Goal: Transaction & Acquisition: Purchase product/service

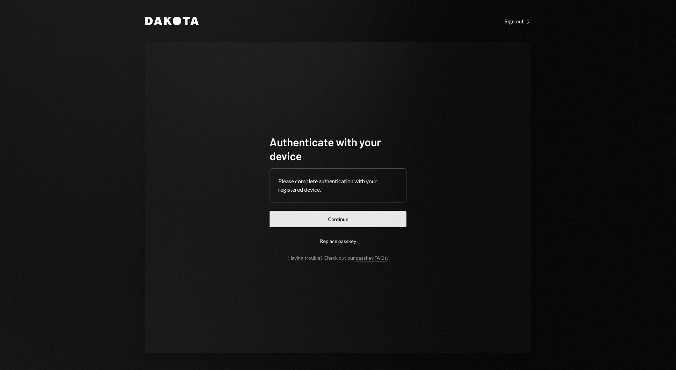
click at [321, 212] on button "Continue" at bounding box center [338, 219] width 137 height 16
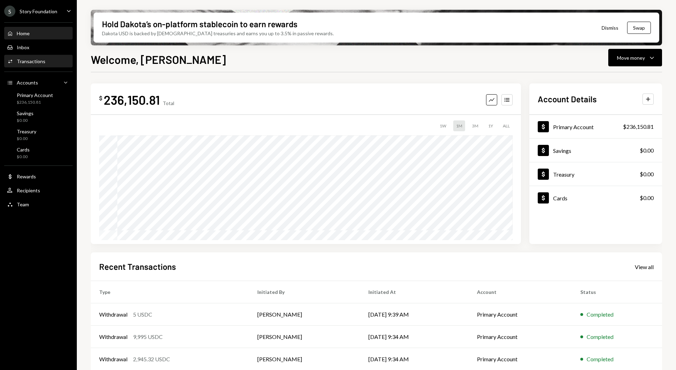
click at [42, 55] on link "Activities Transactions" at bounding box center [38, 61] width 68 height 13
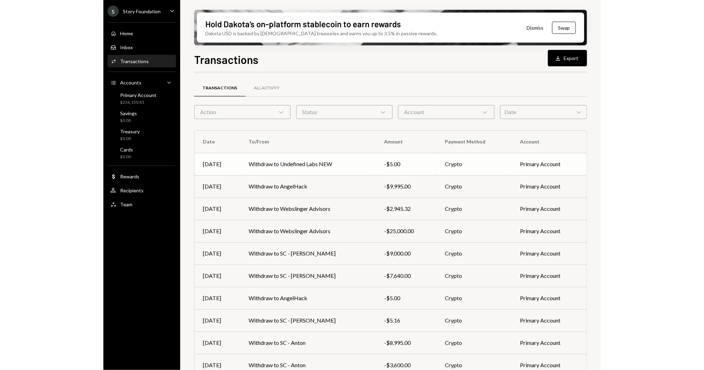
scroll to position [27, 0]
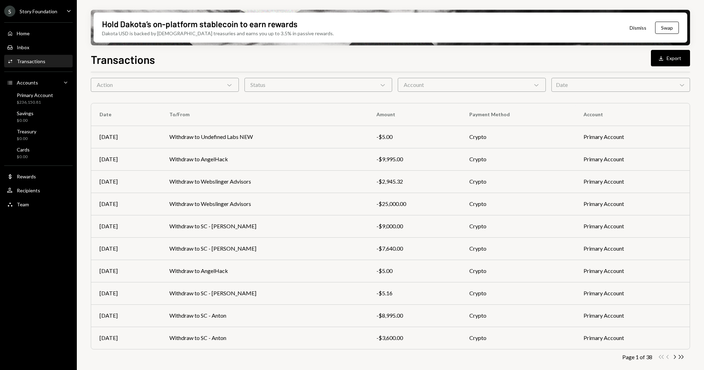
click at [32, 59] on div "Transactions" at bounding box center [31, 61] width 29 height 6
click at [207, 129] on td "Withdraw to Undefined Labs NEW" at bounding box center [264, 137] width 207 height 22
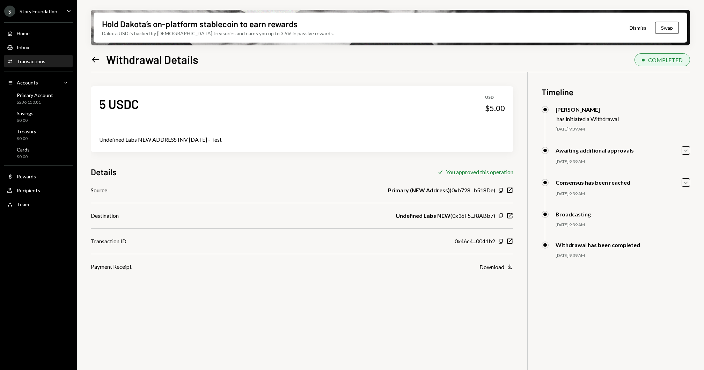
click at [166, 142] on div "Undefined Labs NEW ADDRESS INV 08.23.2025 - Test" at bounding box center [302, 140] width 406 height 8
copy div "Undefined Labs NEW ADDRESS INV 08.23.2025 - Test"
click at [51, 33] on div "Home Home" at bounding box center [38, 33] width 63 height 6
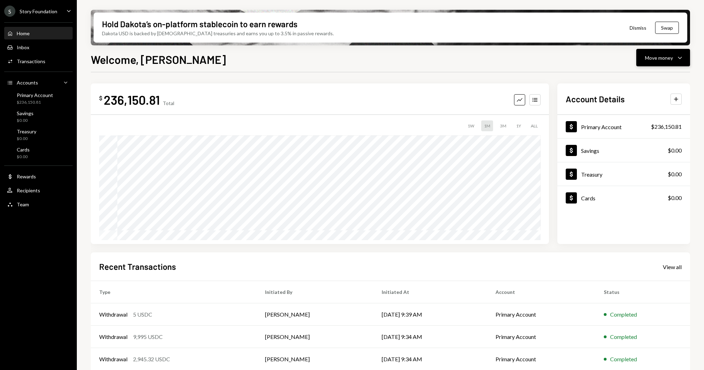
click at [676, 63] on button "Move money Caret Down" at bounding box center [663, 57] width 54 height 17
click at [657, 82] on div "Send" at bounding box center [657, 78] width 51 height 7
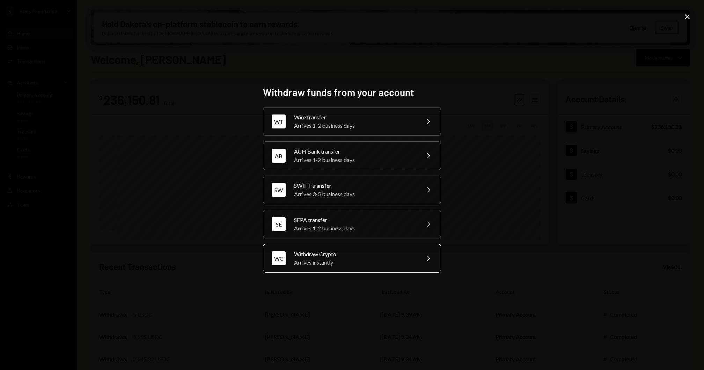
click at [339, 260] on div "Arrives instantly" at bounding box center [355, 262] width 122 height 8
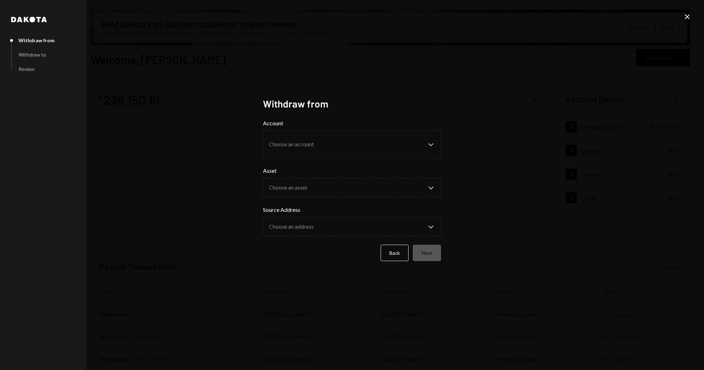
click at [323, 159] on form "Account Choose an account Chevron Down Asset Choose an asset Chevron Down Sourc…" at bounding box center [352, 190] width 178 height 142
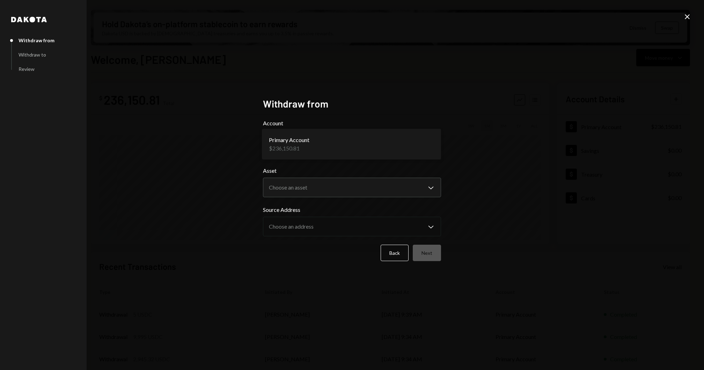
click at [322, 145] on body "S Story Foundation Caret Down Home Home Inbox Inbox Activities Transactions Acc…" at bounding box center [352, 185] width 704 height 370
click at [319, 188] on body "S Story Foundation Caret Down Home Home Inbox Inbox Activities Transactions Acc…" at bounding box center [352, 185] width 704 height 370
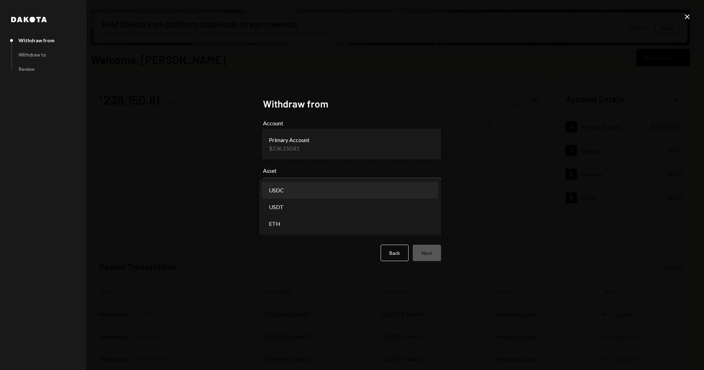
select select "****"
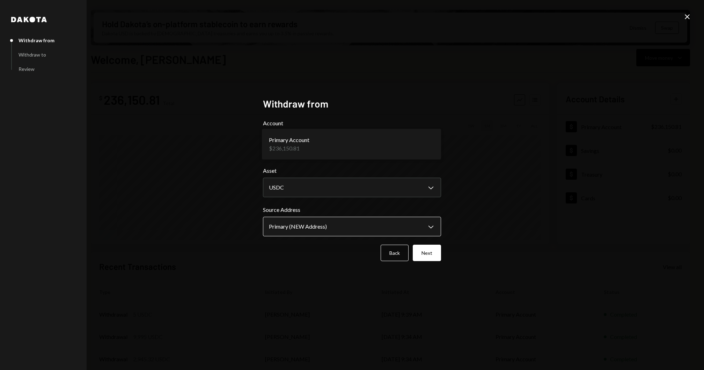
click at [315, 225] on body "S Story Foundation Caret Down Home Home Inbox Inbox Activities Transactions Acc…" at bounding box center [352, 185] width 704 height 370
click at [426, 247] on button "Next" at bounding box center [427, 253] width 28 height 16
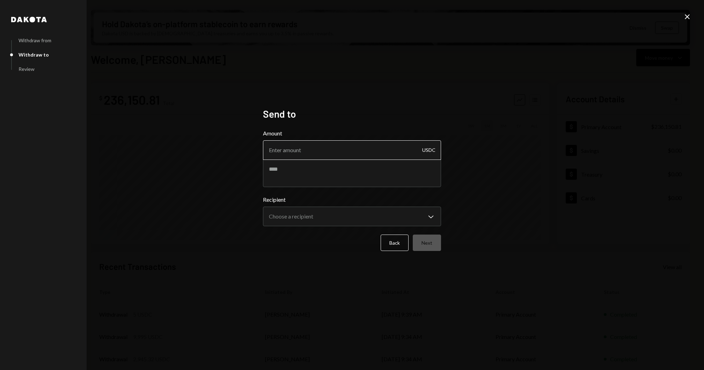
click at [305, 144] on input "Amount" at bounding box center [352, 150] width 178 height 20
click at [305, 182] on textarea at bounding box center [352, 173] width 178 height 28
paste textarea "**********"
type textarea "**********"
click at [277, 142] on input "Amount" at bounding box center [352, 150] width 178 height 20
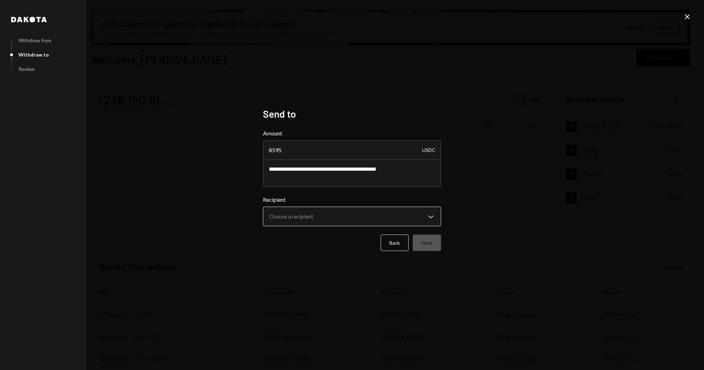
type input "8595"
click at [288, 224] on body "S Story Foundation Caret Down Home Home Inbox Inbox Activities Transactions Acc…" at bounding box center [352, 185] width 704 height 370
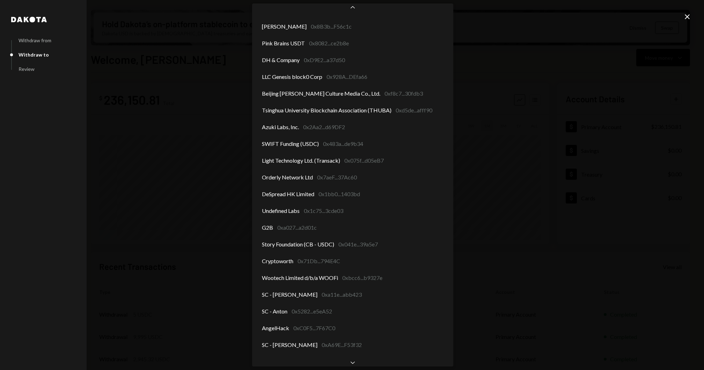
scroll to position [858, 0]
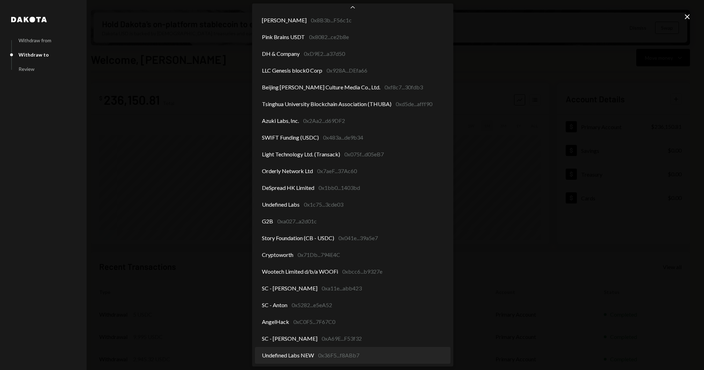
select select "**********"
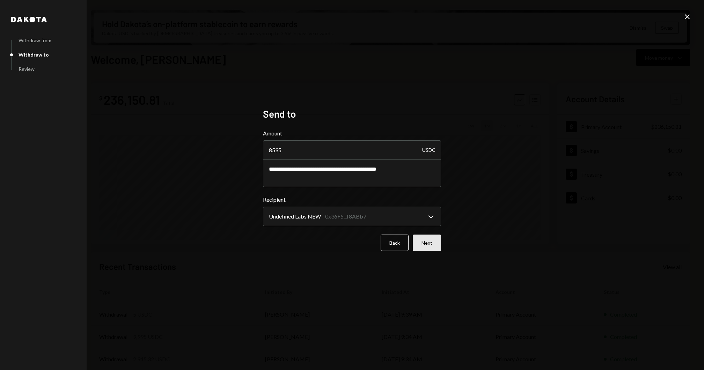
click at [433, 248] on button "Next" at bounding box center [427, 243] width 28 height 16
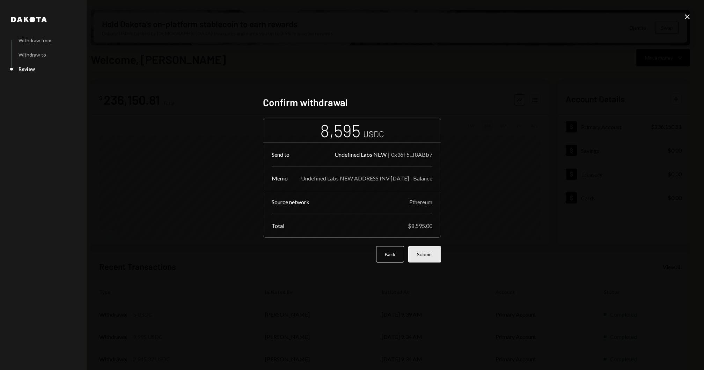
click at [430, 257] on button "Submit" at bounding box center [424, 254] width 33 height 16
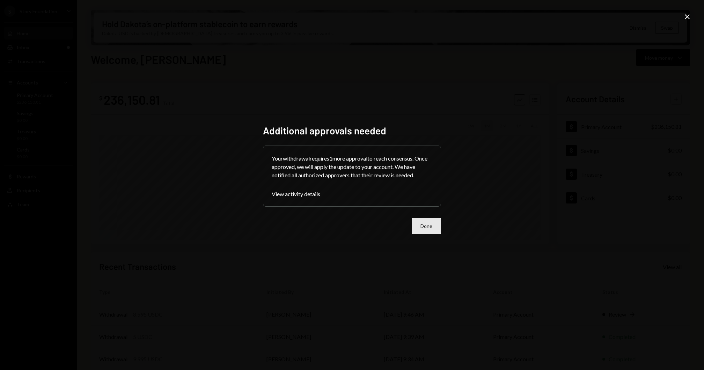
click at [428, 225] on button "Done" at bounding box center [426, 226] width 29 height 16
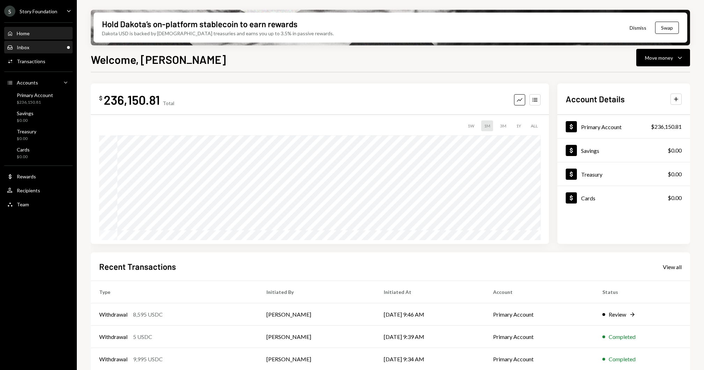
click at [56, 46] on div "Inbox Inbox" at bounding box center [38, 47] width 63 height 6
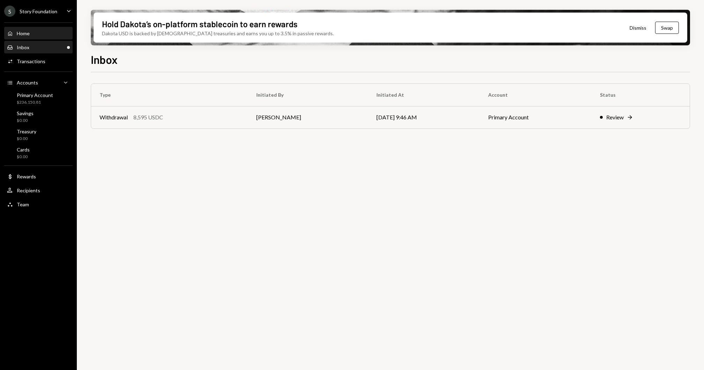
click at [45, 37] on div "Home Home" at bounding box center [38, 34] width 63 height 12
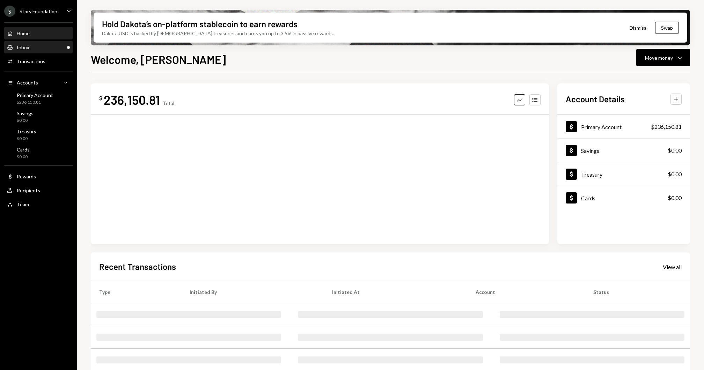
click at [32, 50] on div "Inbox Inbox" at bounding box center [38, 47] width 63 height 6
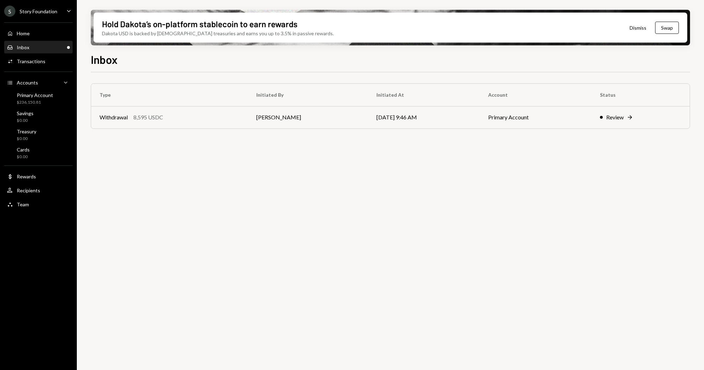
click at [68, 13] on icon "Caret Down" at bounding box center [69, 11] width 8 height 8
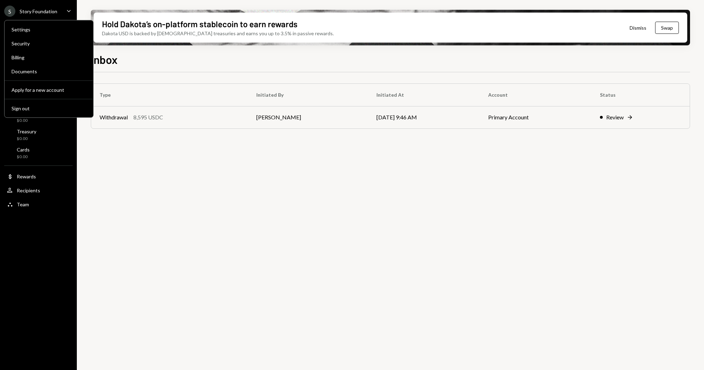
click at [206, 138] on div "Type Initiated By Initiated At Account Status Withdrawal 8,595 USDC [PERSON_NAM…" at bounding box center [390, 112] width 599 height 59
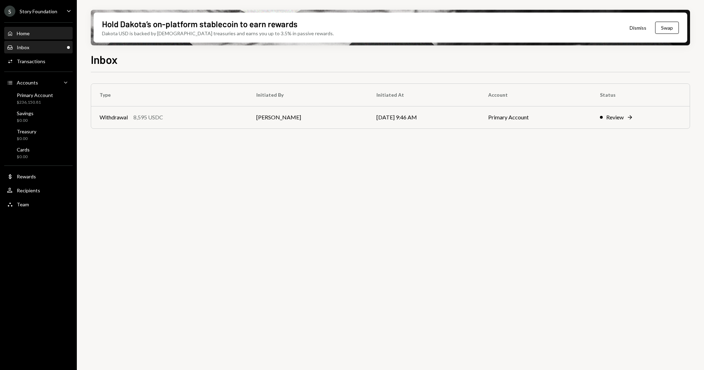
click at [43, 29] on div "Home Home" at bounding box center [38, 34] width 63 height 12
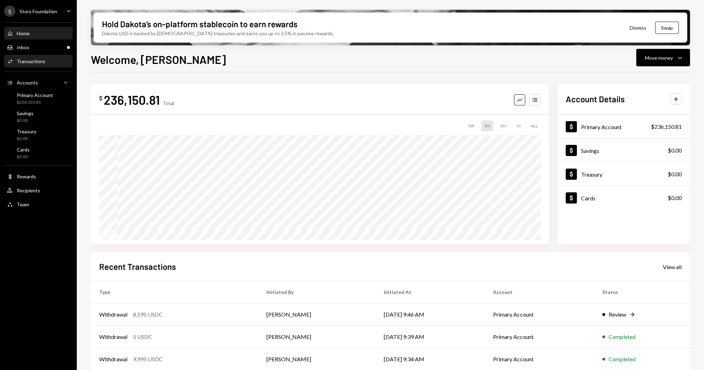
click at [48, 65] on div "Activities Transactions" at bounding box center [38, 62] width 63 height 12
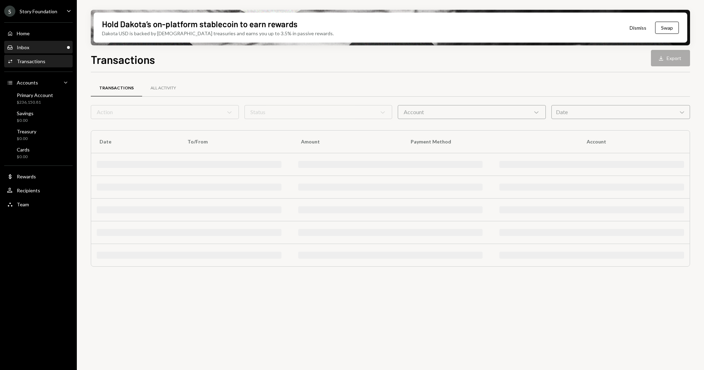
click at [44, 45] on div "Inbox Inbox" at bounding box center [38, 47] width 63 height 6
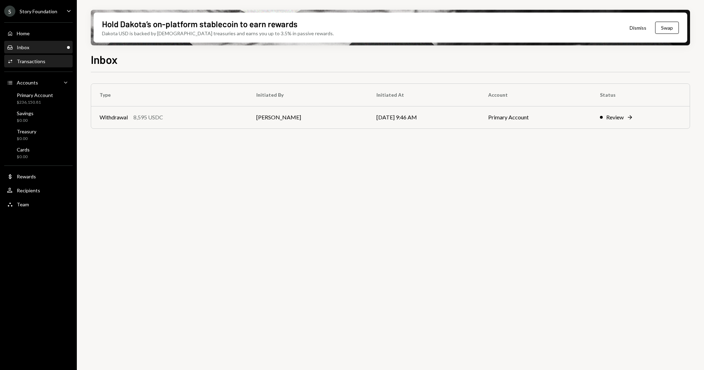
click at [20, 60] on div "Transactions" at bounding box center [31, 61] width 29 height 6
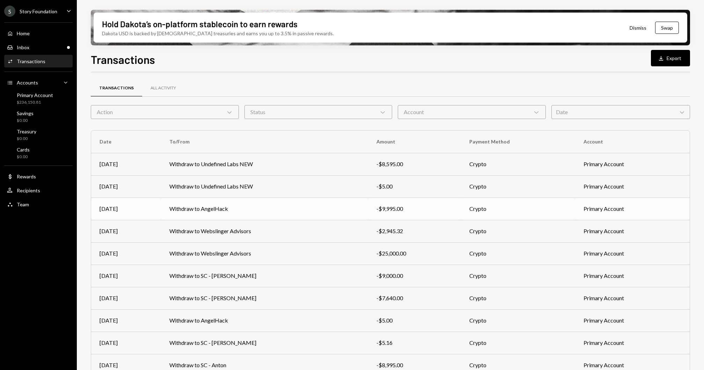
scroll to position [27, 0]
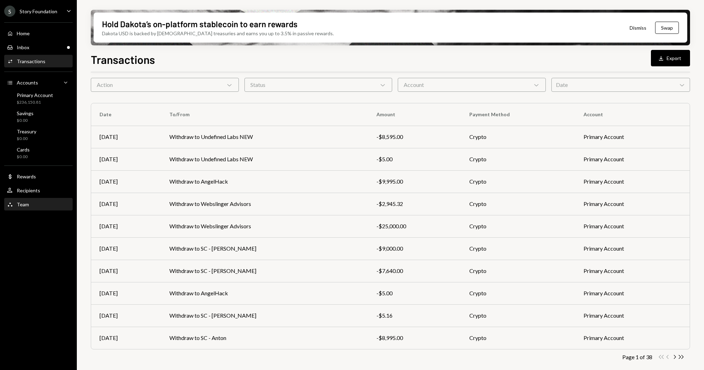
click at [25, 207] on div "Team" at bounding box center [23, 205] width 12 height 6
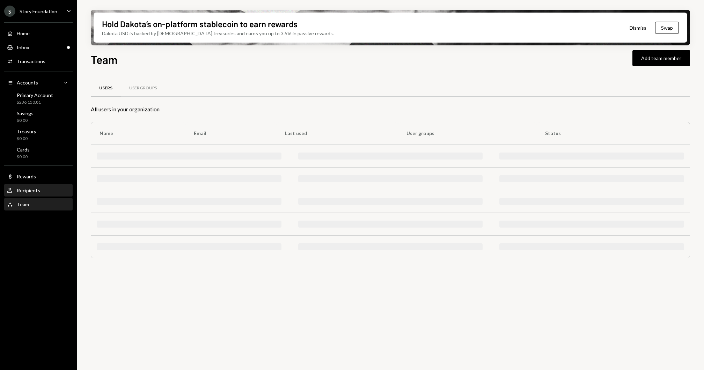
click at [28, 193] on div "Recipients" at bounding box center [28, 191] width 23 height 6
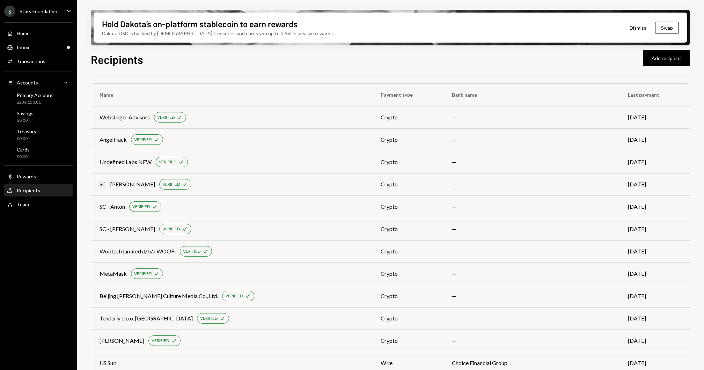
click at [49, 194] on div "User Recipients" at bounding box center [38, 191] width 63 height 12
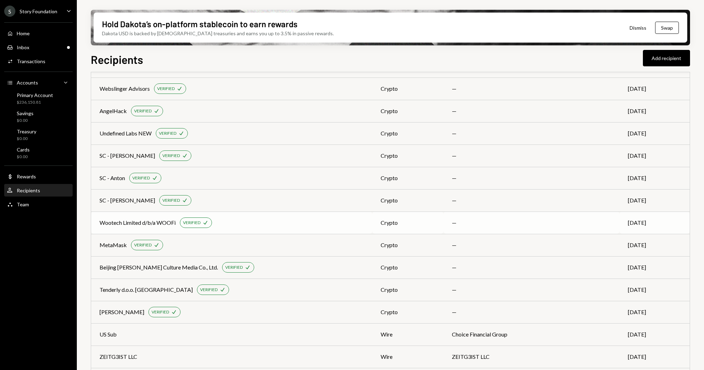
scroll to position [15, 0]
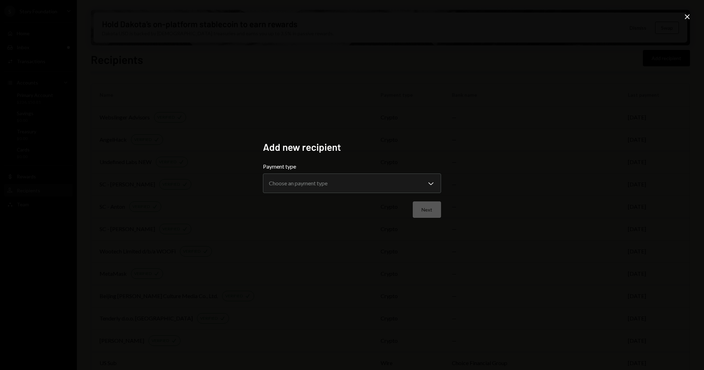
scroll to position [15, 0]
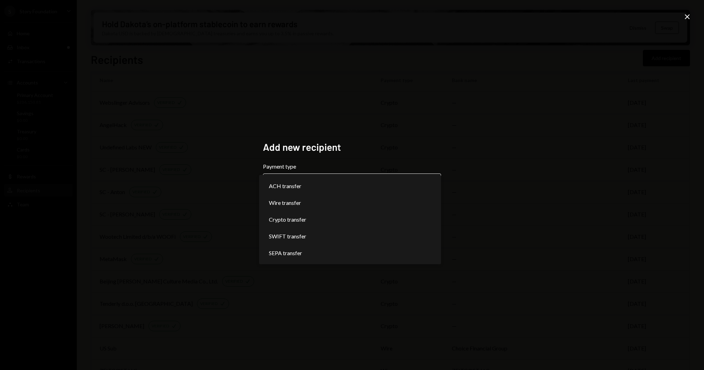
click at [355, 185] on body "S Story Foundation Caret Down Home Home Inbox Inbox Activities Transactions Acc…" at bounding box center [352, 185] width 704 height 370
select select "******"
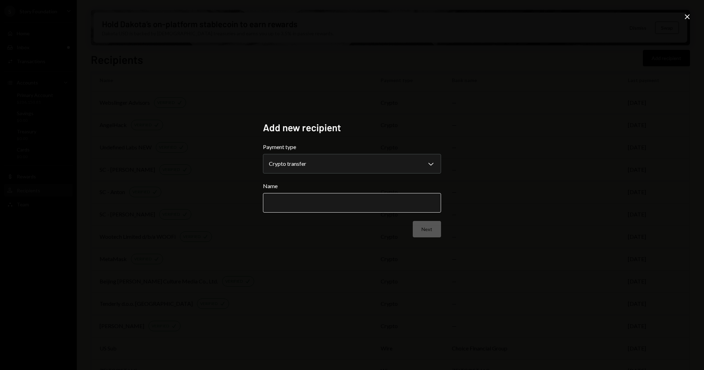
click at [311, 199] on input "Name" at bounding box center [352, 203] width 178 height 20
paste input "********"
type input "**********"
click at [430, 227] on button "Next" at bounding box center [427, 229] width 28 height 16
click at [311, 168] on body "S Story Foundation Caret Down Home Home Inbox Inbox Activities Transactions Acc…" at bounding box center [352, 185] width 704 height 370
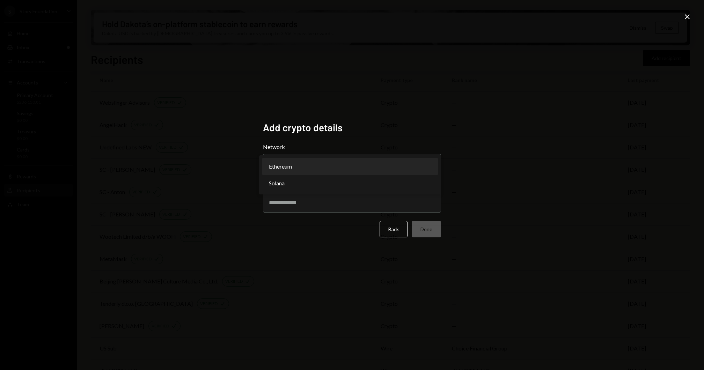
select select "**********"
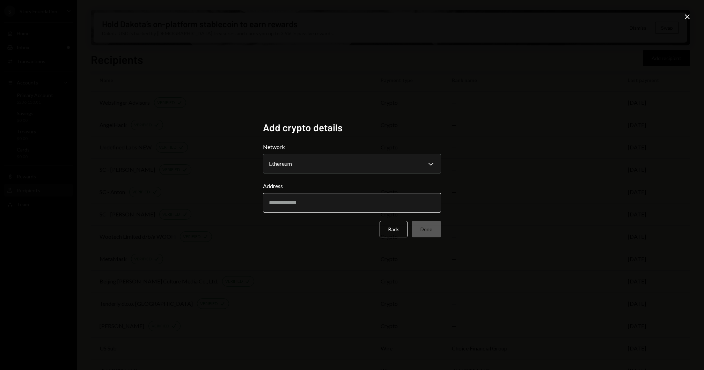
click at [290, 206] on input "Address" at bounding box center [352, 203] width 178 height 20
paste input "**********"
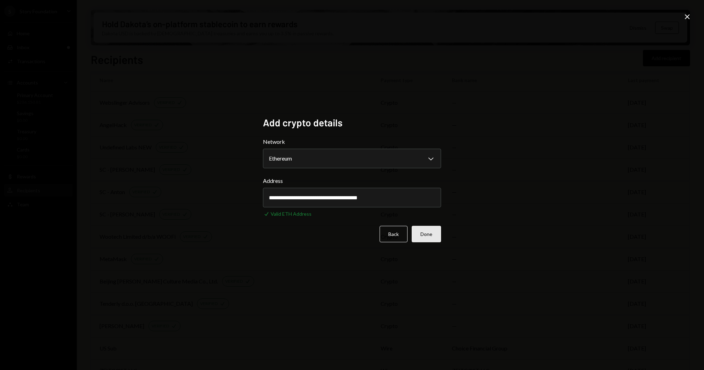
type input "**********"
click at [429, 236] on button "Done" at bounding box center [426, 234] width 29 height 16
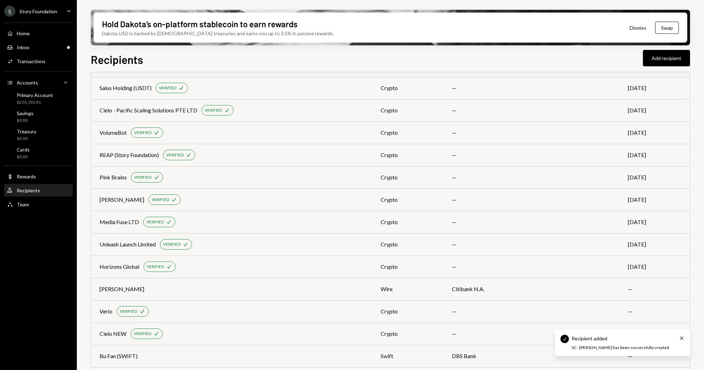
scroll to position [1709, 0]
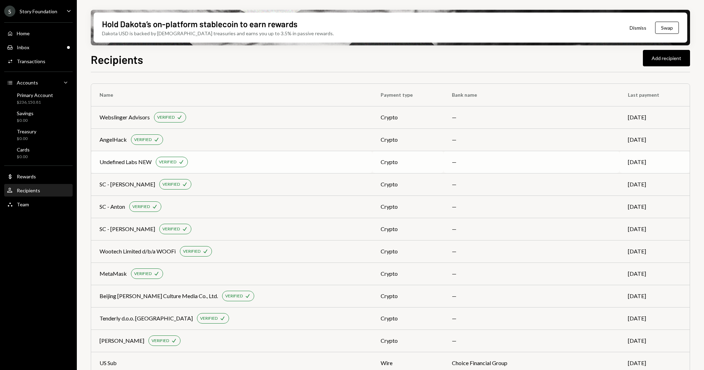
scroll to position [265, 0]
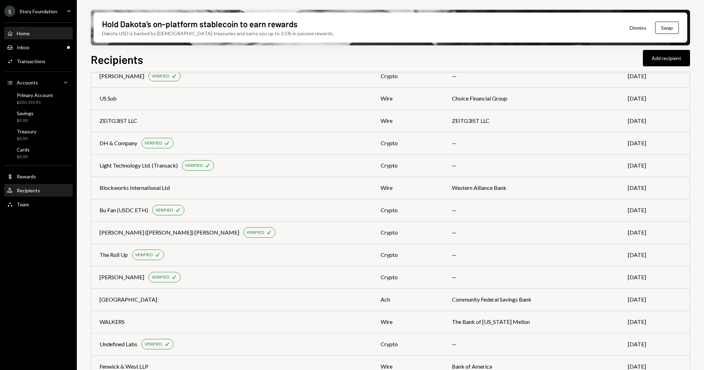
click at [29, 36] on div "Home" at bounding box center [23, 33] width 13 height 6
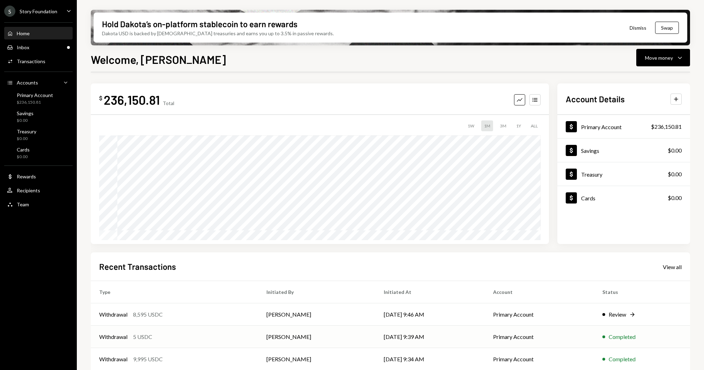
scroll to position [51, 0]
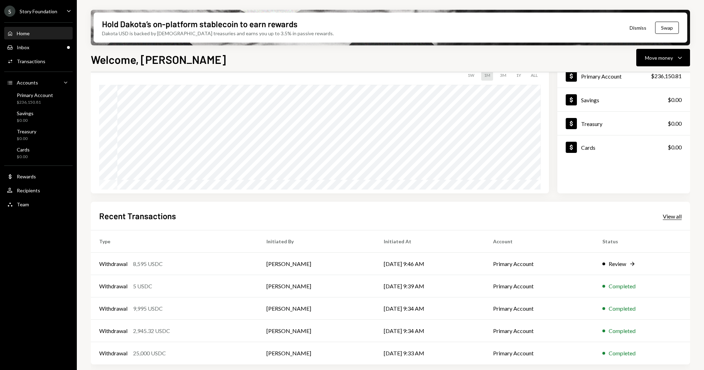
click at [667, 215] on div "View all" at bounding box center [672, 216] width 19 height 7
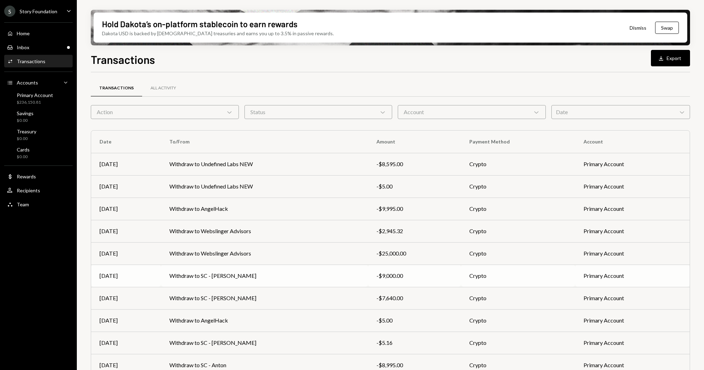
click at [235, 285] on td "Withdraw to SC - [PERSON_NAME]" at bounding box center [264, 276] width 207 height 22
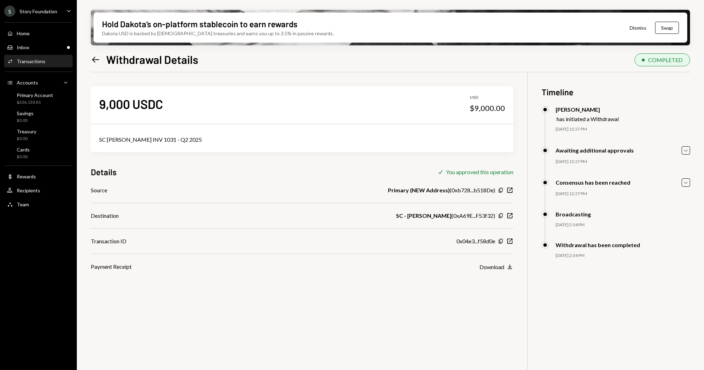
click at [151, 138] on div "SC Michael INV 1031 - Q2 2025" at bounding box center [302, 140] width 406 height 8
copy div "SC Michael INV 1031 - Q2 2025"
click at [42, 32] on div "Home Home" at bounding box center [38, 33] width 63 height 6
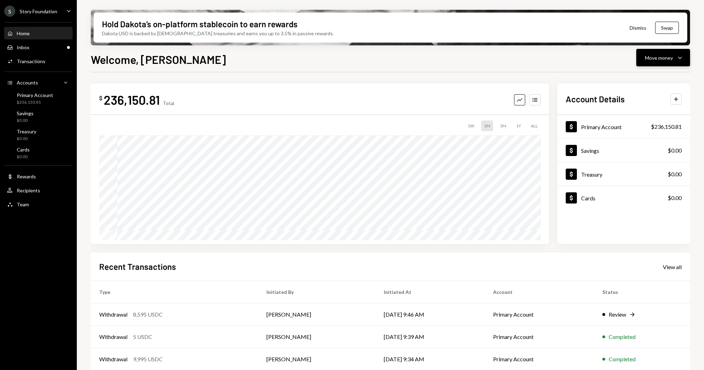
click at [686, 55] on button "Move money Caret Down" at bounding box center [663, 57] width 54 height 17
click at [653, 84] on div "Withdraw Send" at bounding box center [653, 79] width 70 height 16
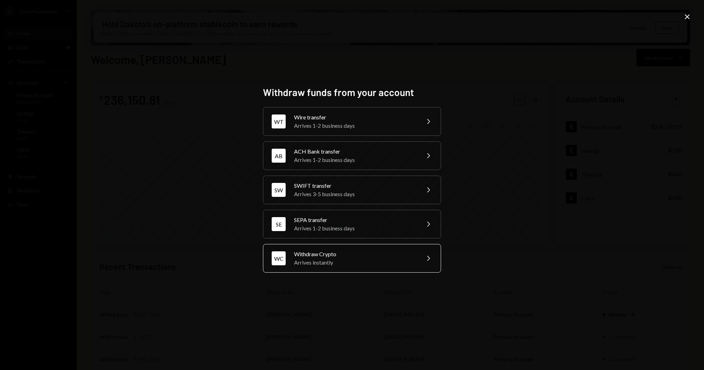
click at [333, 266] on div "Arrives instantly" at bounding box center [355, 262] width 122 height 8
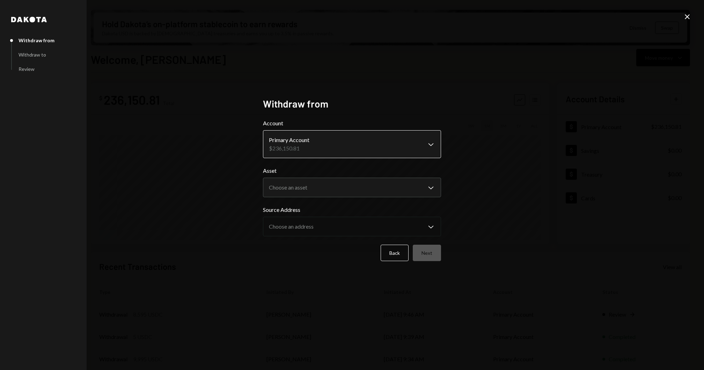
click at [300, 142] on body "S Story Foundation Caret Down Home Home Inbox Inbox Activities Transactions Acc…" at bounding box center [352, 185] width 704 height 370
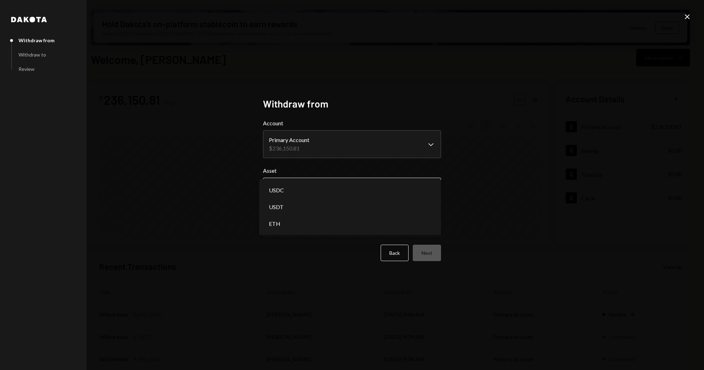
click at [293, 185] on body "S Story Foundation Caret Down Home Home Inbox Inbox Activities Transactions Acc…" at bounding box center [352, 185] width 704 height 370
select select "****"
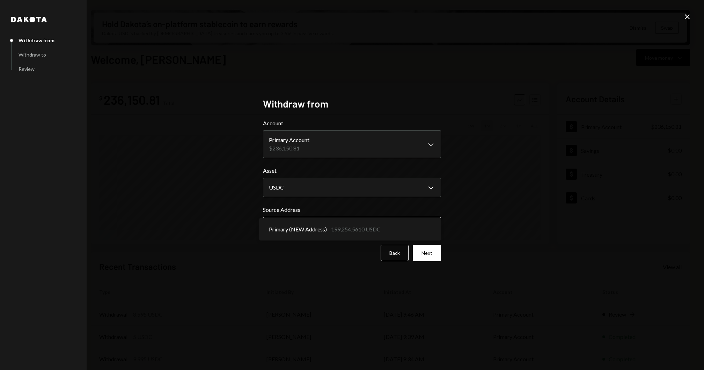
click at [296, 219] on body "S Story Foundation Caret Down Home Home Inbox Inbox Activities Transactions Acc…" at bounding box center [352, 185] width 704 height 370
click at [296, 219] on div "Primary (NEW Address) 199,254.5610 USDC" at bounding box center [350, 229] width 182 height 22
click at [420, 254] on button "Next" at bounding box center [427, 253] width 28 height 16
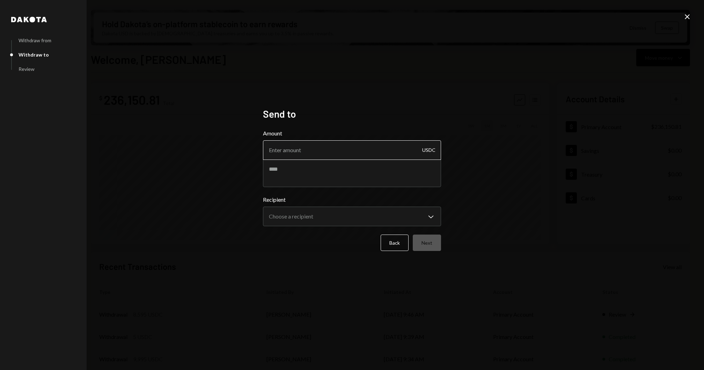
click at [295, 155] on input "Amount" at bounding box center [352, 150] width 178 height 20
click at [291, 175] on textarea at bounding box center [352, 173] width 178 height 28
paste textarea "**********"
click at [297, 169] on textarea "**********" at bounding box center [352, 173] width 178 height 28
click at [315, 170] on textarea "**********" at bounding box center [352, 173] width 178 height 28
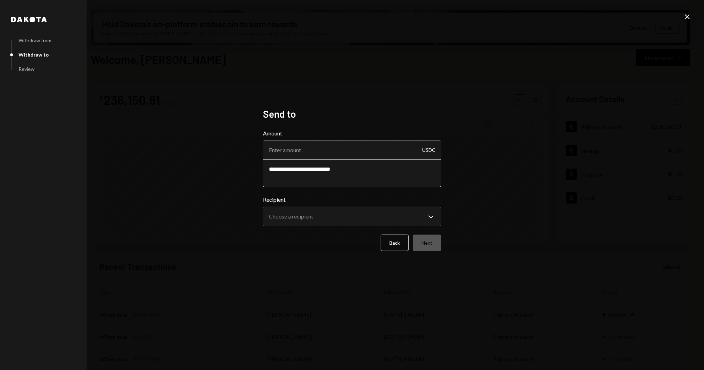
click at [319, 169] on textarea "**********" at bounding box center [352, 173] width 178 height 28
type textarea "**********"
click at [304, 151] on input "Amount" at bounding box center [352, 150] width 178 height 20
type input "5"
type input "10"
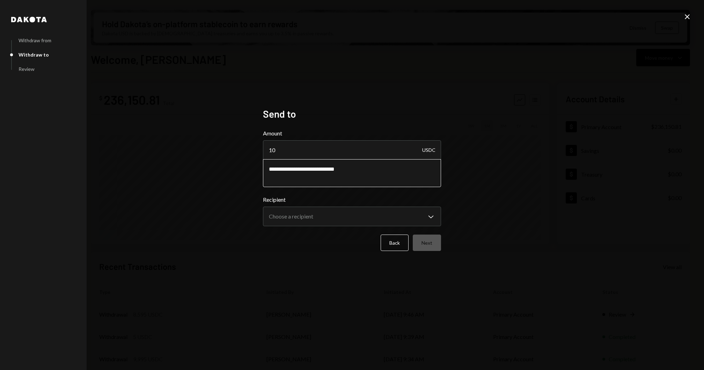
click at [277, 168] on textarea "**********" at bounding box center [352, 173] width 178 height 28
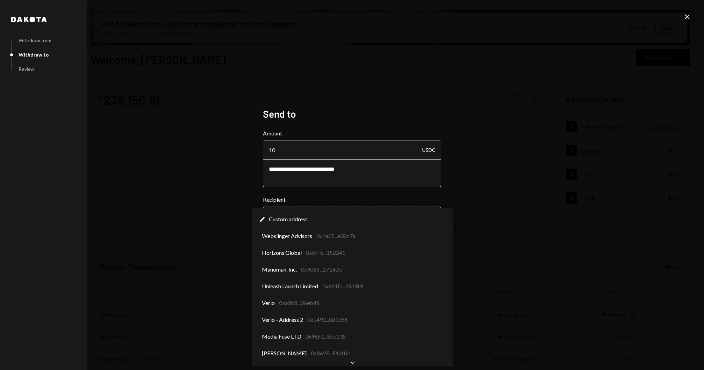
click at [324, 216] on body "S Story Foundation Caret Down Home Home Inbox Inbox Activities Transactions Acc…" at bounding box center [352, 185] width 704 height 370
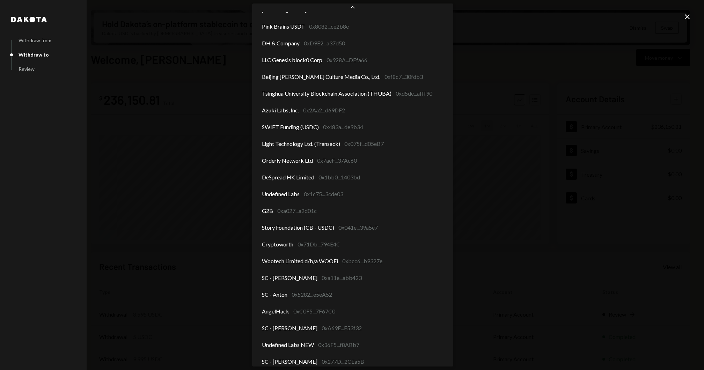
scroll to position [875, 0]
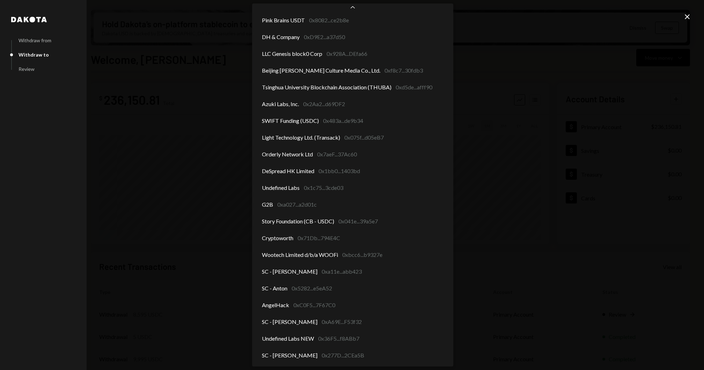
select select "**********"
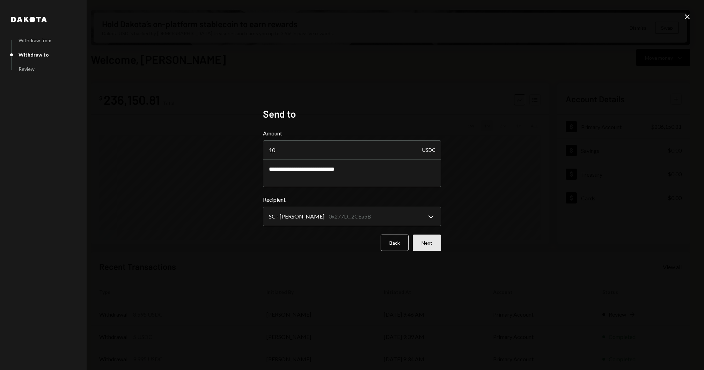
click at [425, 248] on button "Next" at bounding box center [427, 243] width 28 height 16
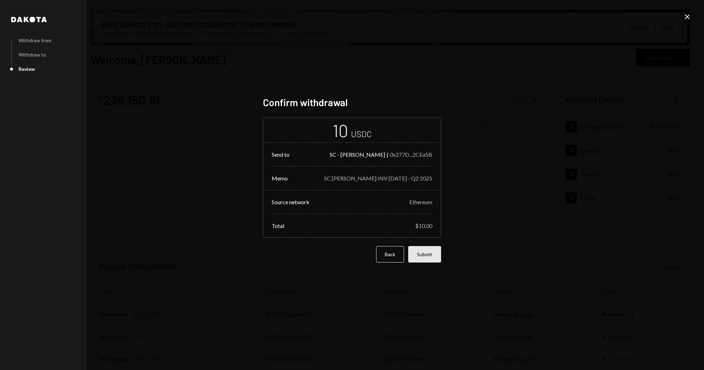
click at [428, 254] on button "Submit" at bounding box center [424, 254] width 33 height 16
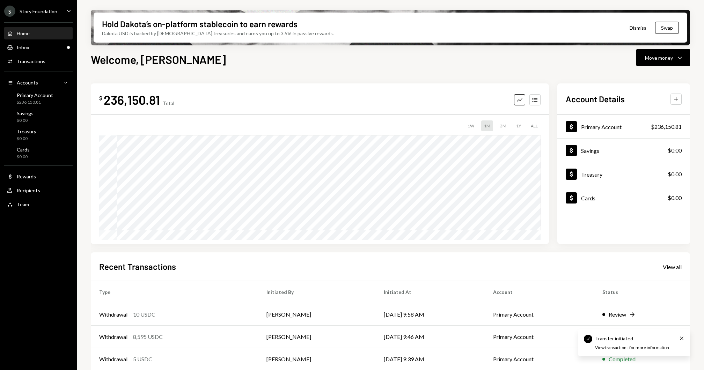
click at [41, 40] on div "Home Home Inbox Inbox Activities Transactions Accounts Accounts Caret Down Prim…" at bounding box center [38, 115] width 77 height 194
click at [41, 43] on div "Inbox Inbox" at bounding box center [38, 48] width 63 height 12
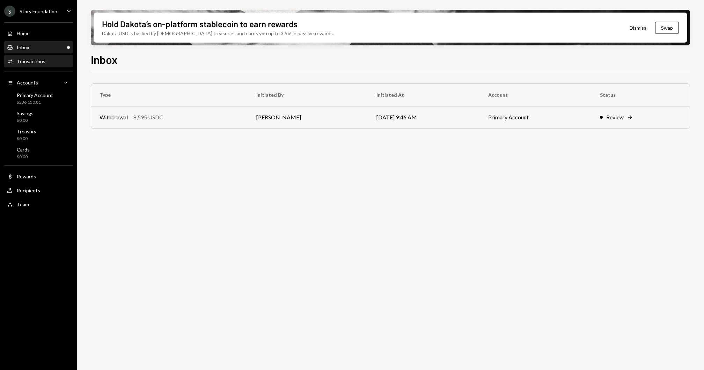
click at [47, 63] on div "Activities Transactions" at bounding box center [38, 61] width 63 height 6
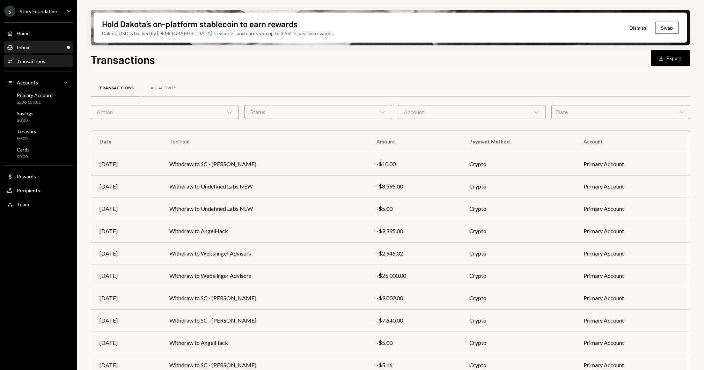
click at [41, 44] on div "Inbox Inbox" at bounding box center [38, 48] width 63 height 12
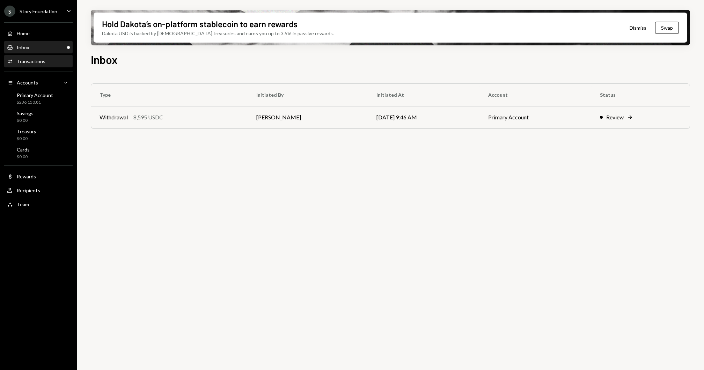
click at [43, 60] on div "Transactions" at bounding box center [31, 61] width 29 height 6
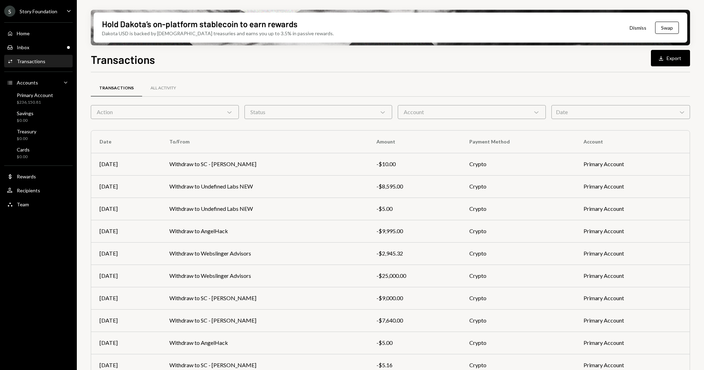
click at [155, 114] on div "Action Chevron Down" at bounding box center [165, 112] width 148 height 14
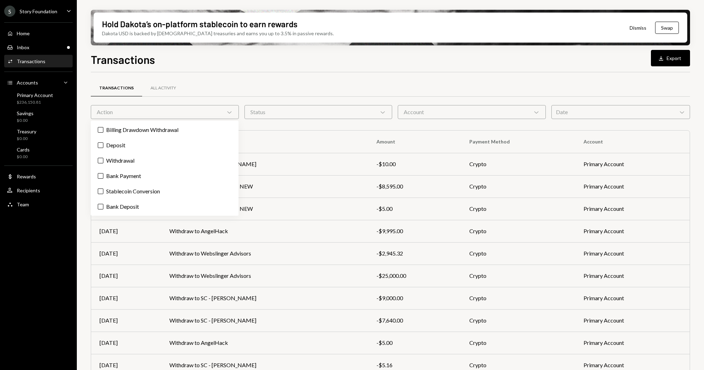
click at [126, 169] on div "Billing Drawdown Withdrawal Deposit Withdrawal Bank Payment Stablecoin Conversi…" at bounding box center [165, 168] width 148 height 95
click at [125, 161] on label "Withdrawal" at bounding box center [165, 160] width 142 height 13
click at [103, 161] on button "Withdrawal" at bounding box center [101, 161] width 6 height 6
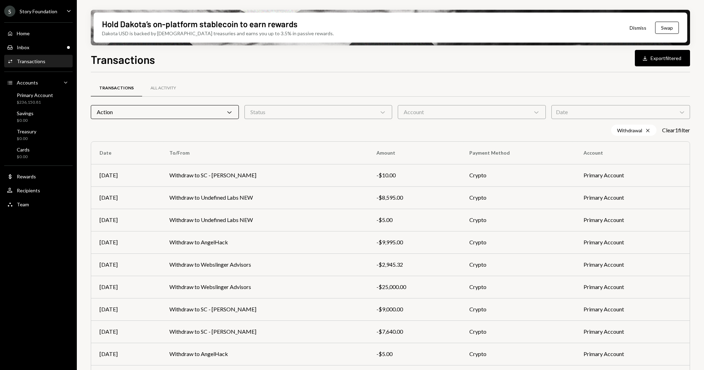
click at [85, 123] on div "Hold Dakota’s on-platform stablecoin to earn rewards Dakota USD is backed by U.…" at bounding box center [390, 185] width 627 height 370
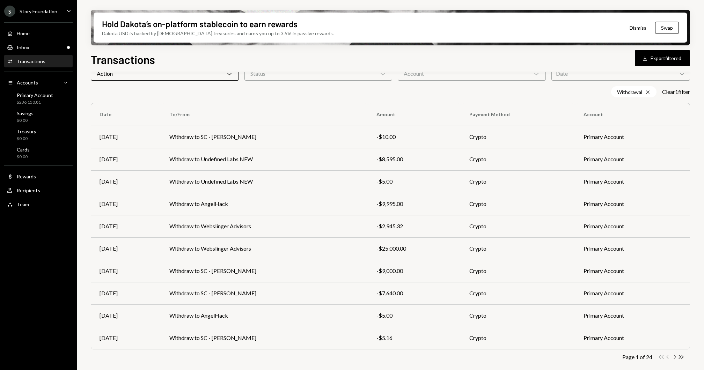
click at [674, 358] on icon "Chevron Right" at bounding box center [674, 357] width 7 height 7
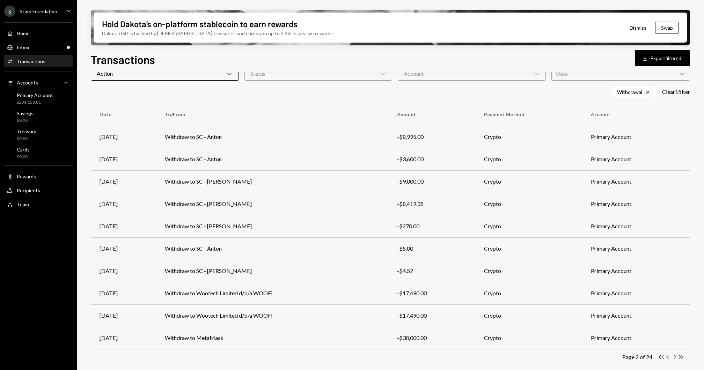
click at [673, 356] on icon "Chevron Right" at bounding box center [674, 357] width 7 height 7
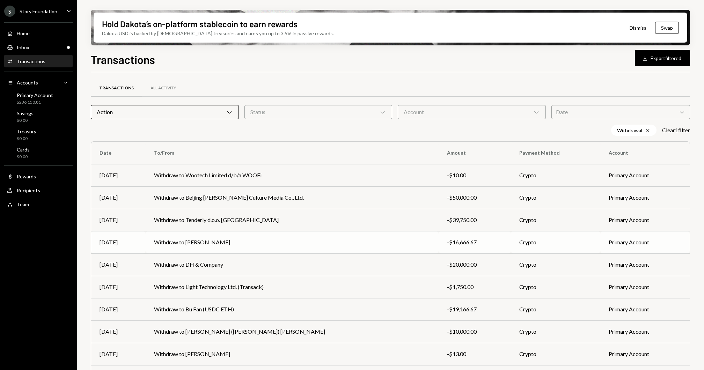
click at [191, 244] on td "Withdraw to [PERSON_NAME]" at bounding box center [292, 242] width 293 height 22
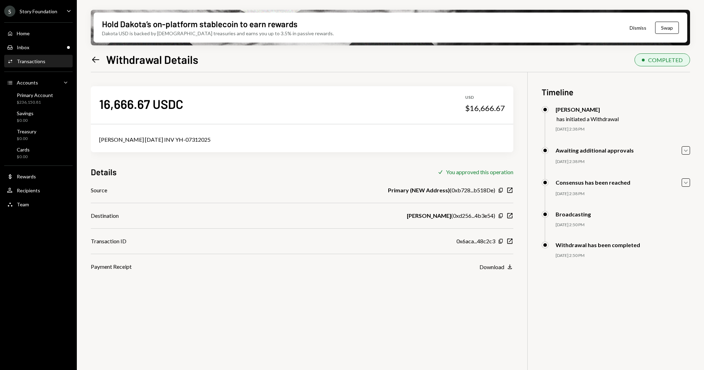
click at [168, 142] on div "ABBY HUANG JUL25 INV YH-07312025" at bounding box center [302, 140] width 406 height 8
click at [96, 63] on icon "Left Arrow" at bounding box center [96, 60] width 10 height 10
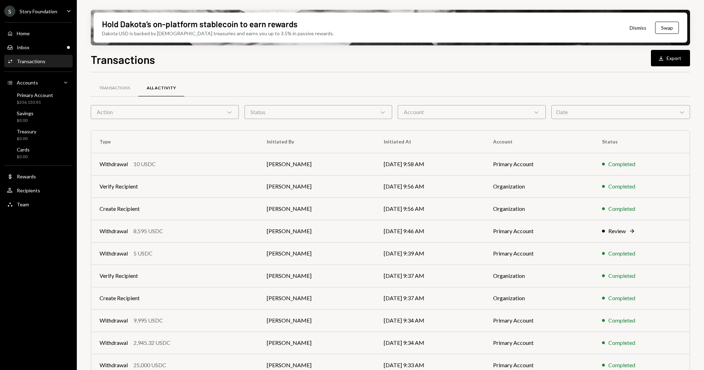
scroll to position [27, 0]
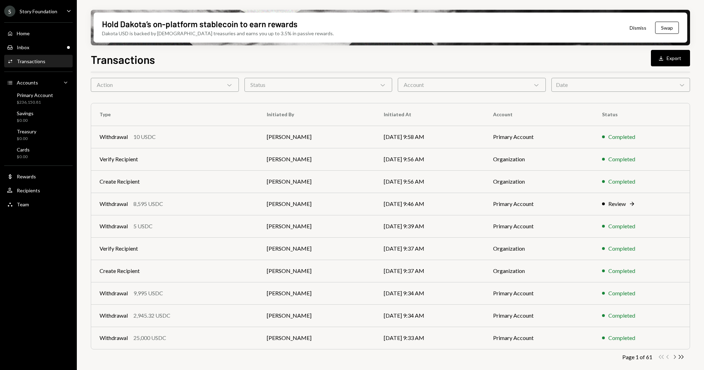
click at [673, 355] on icon "Chevron Right" at bounding box center [674, 357] width 7 height 7
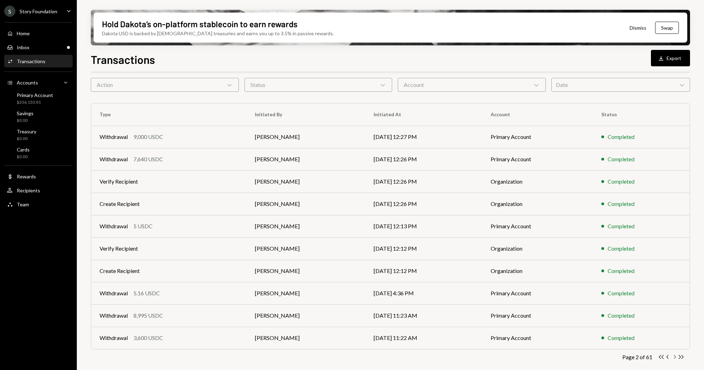
click at [673, 358] on icon "Chevron Right" at bounding box center [674, 357] width 7 height 7
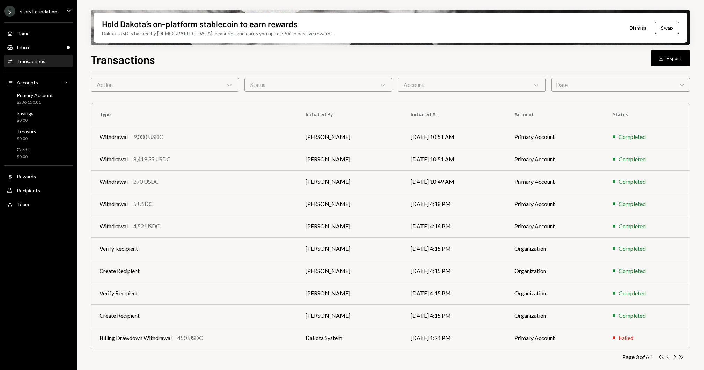
click at [111, 89] on div "Action Chevron Down" at bounding box center [165, 85] width 148 height 14
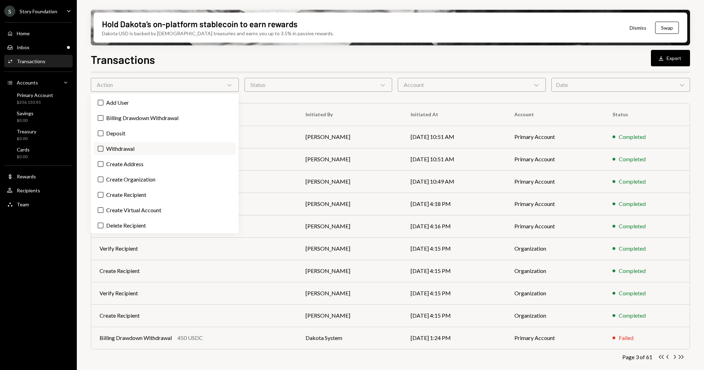
click at [119, 148] on label "Withdrawal" at bounding box center [165, 149] width 142 height 13
click at [103, 148] on button "Withdrawal" at bounding box center [101, 149] width 6 height 6
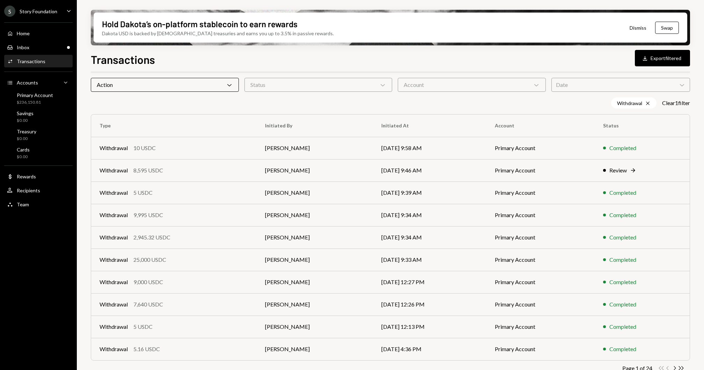
click at [86, 146] on div "Hold Dakota’s on-platform stablecoin to earn rewards Dakota USD is backed by U.…" at bounding box center [390, 185] width 627 height 370
click at [53, 49] on div "Inbox Inbox" at bounding box center [38, 47] width 63 height 6
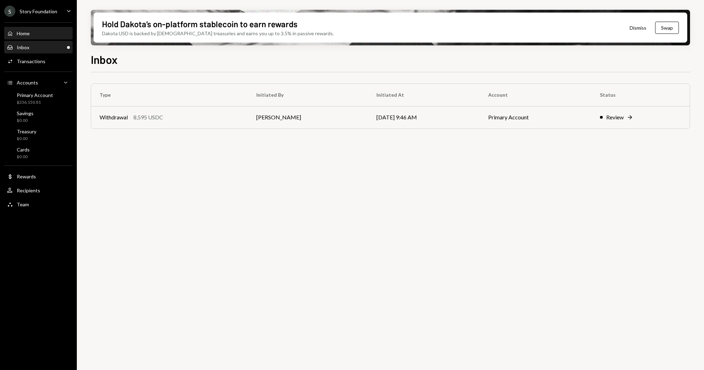
click at [51, 32] on div "Home Home" at bounding box center [38, 33] width 63 height 6
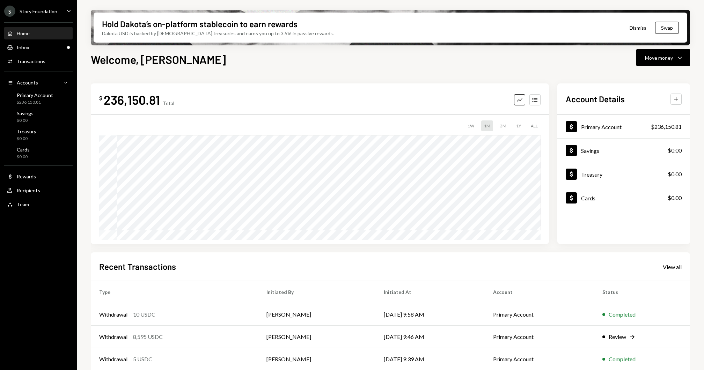
scroll to position [51, 0]
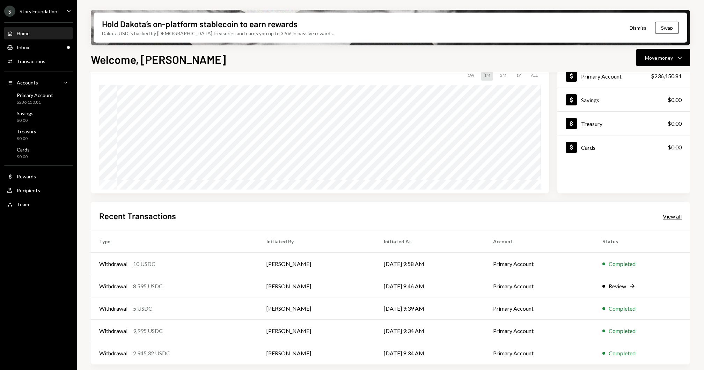
click at [672, 214] on div "View all" at bounding box center [672, 216] width 19 height 7
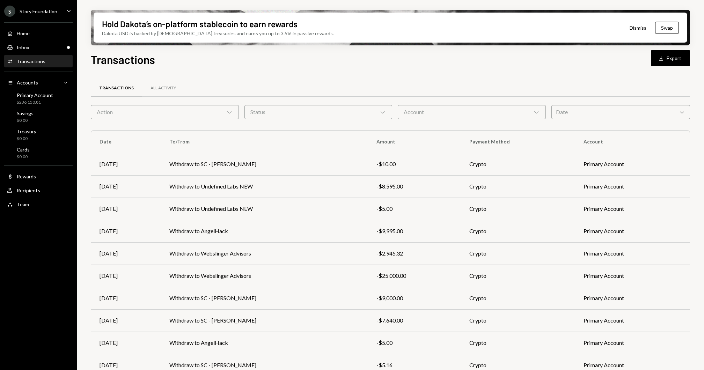
scroll to position [27, 0]
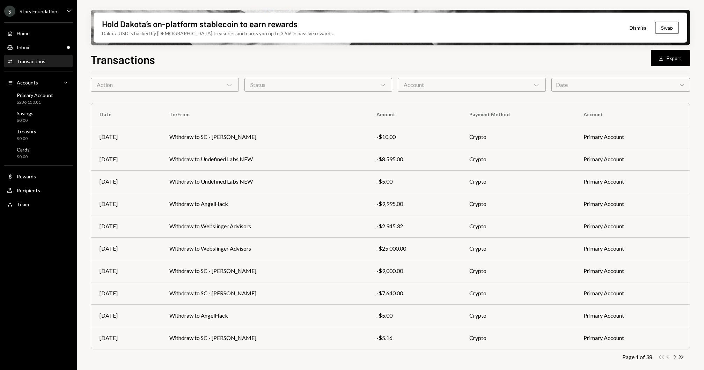
click at [671, 355] on icon "Chevron Right" at bounding box center [674, 357] width 7 height 7
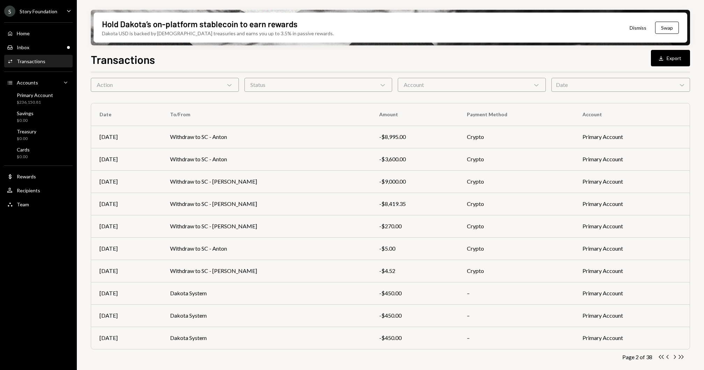
click at [672, 360] on div "Transactions All Activity Action Chevron Down Status Chevron Down Account Chevr…" at bounding box center [390, 217] width 599 height 322
click at [673, 352] on div "Transactions All Activity Action Chevron Down Status Chevron Down Account Chevr…" at bounding box center [390, 217] width 599 height 322
click at [676, 356] on icon "Chevron Right" at bounding box center [674, 357] width 7 height 7
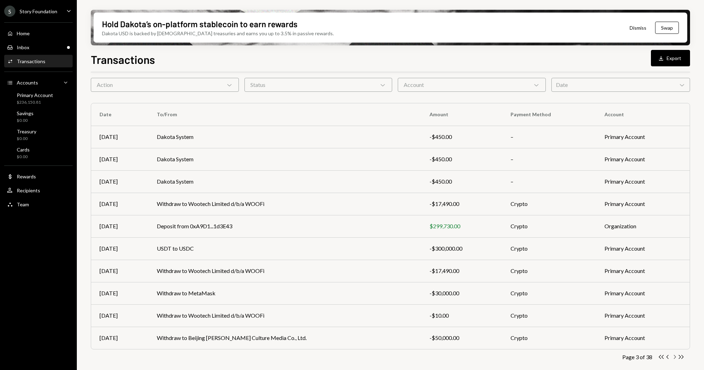
click at [674, 357] on icon "Chevron Right" at bounding box center [674, 357] width 7 height 7
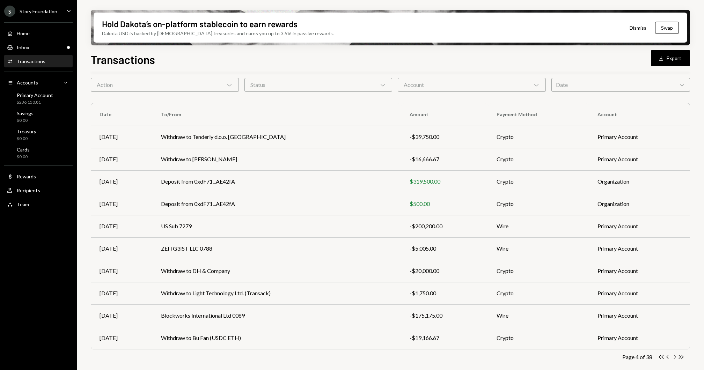
click at [676, 355] on icon "Chevron Right" at bounding box center [674, 357] width 7 height 7
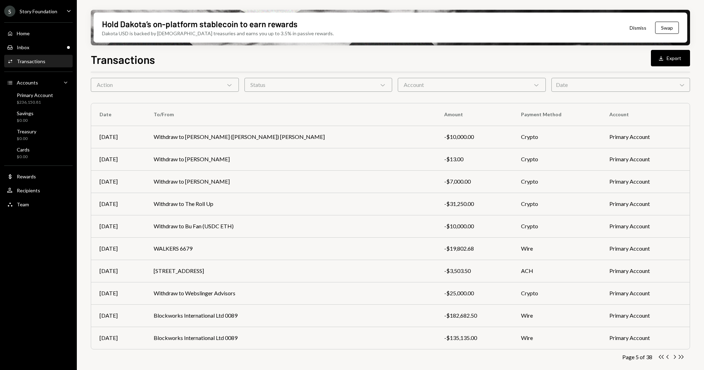
click at [676, 355] on icon "Chevron Right" at bounding box center [674, 357] width 7 height 7
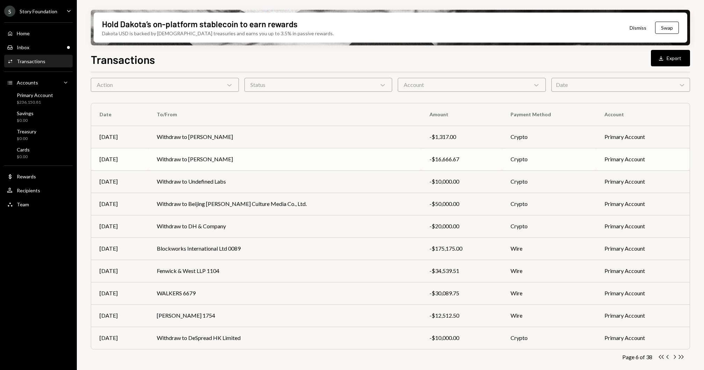
click at [258, 155] on td "Withdraw to Abby Huang" at bounding box center [284, 159] width 273 height 22
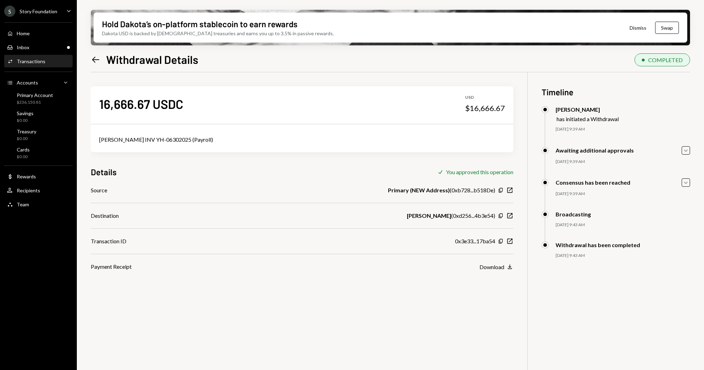
click at [140, 137] on div "Abby Huang INV YH-06302025 (Payroll)" at bounding box center [302, 140] width 406 height 8
copy div "Abby Huang INV YH-06302025 (Payroll)"
click at [42, 39] on div "Home Home Inbox Inbox Activities Transactions Accounts Accounts Caret Down Prim…" at bounding box center [38, 115] width 77 height 194
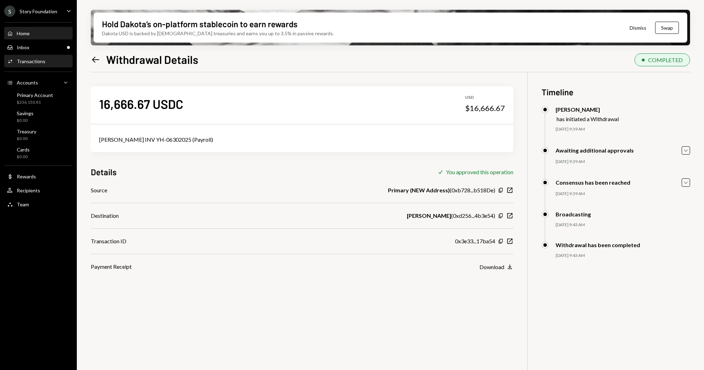
click at [43, 33] on div "Home Home" at bounding box center [38, 33] width 63 height 6
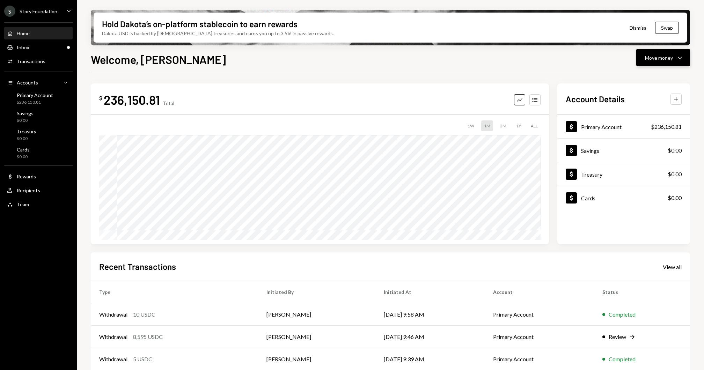
click at [683, 57] on icon "Caret Down" at bounding box center [680, 57] width 8 height 8
click at [661, 78] on div "Send" at bounding box center [657, 78] width 51 height 7
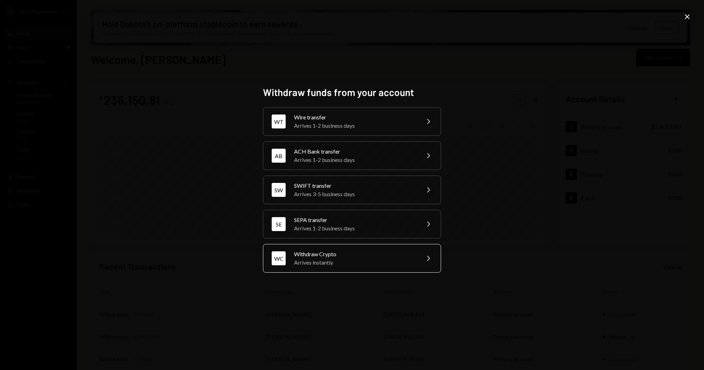
click at [363, 261] on div "Arrives instantly" at bounding box center [355, 262] width 122 height 8
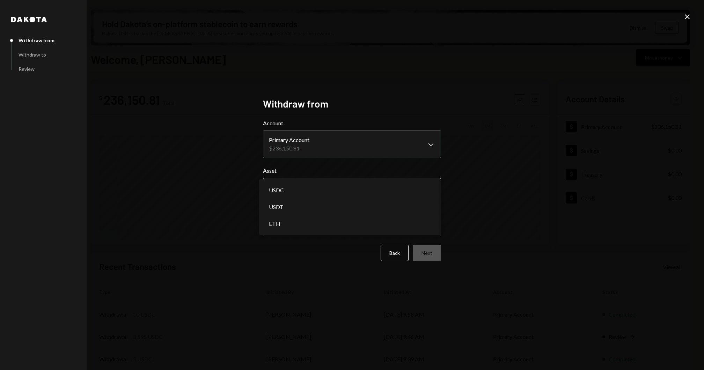
click at [320, 197] on body "S Story Foundation Caret Down Home Home Inbox Inbox Activities Transactions Acc…" at bounding box center [352, 185] width 704 height 370
select select "****"
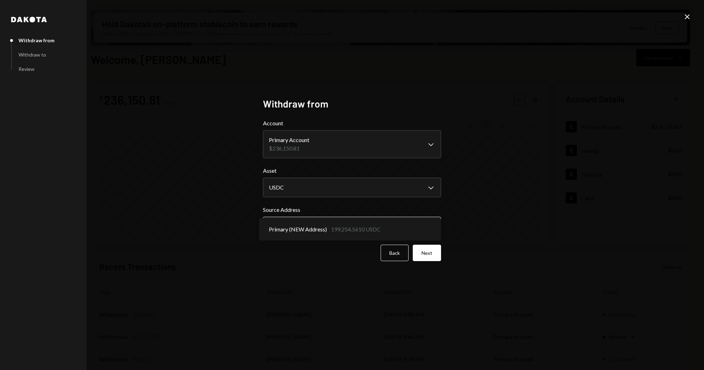
click at [323, 226] on body "S Story Foundation Caret Down Home Home Inbox Inbox Activities Transactions Acc…" at bounding box center [352, 185] width 704 height 370
click at [431, 247] on button "Next" at bounding box center [427, 253] width 28 height 16
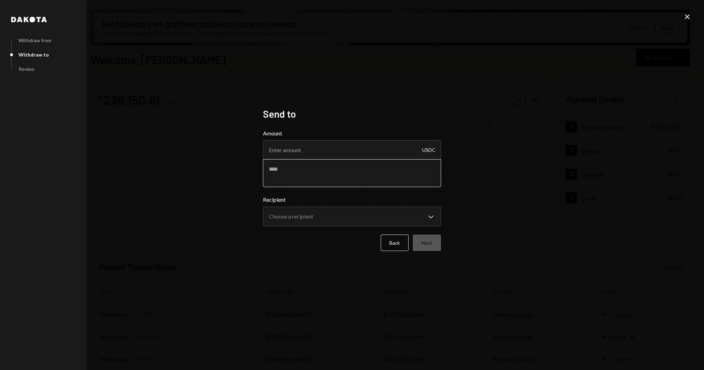
click at [307, 176] on textarea at bounding box center [352, 173] width 178 height 28
click at [304, 217] on body "S Story Foundation Caret Down Home Home Inbox Inbox Activities Transactions Acc…" at bounding box center [352, 185] width 704 height 370
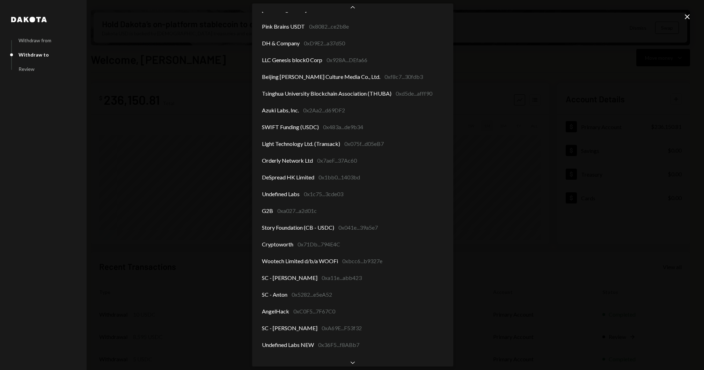
scroll to position [875, 0]
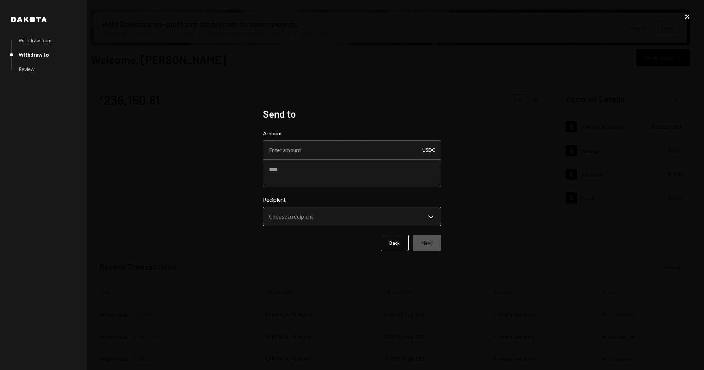
click at [325, 216] on body "S Story Foundation Caret Down Home Home Inbox Inbox Activities Transactions Acc…" at bounding box center [352, 185] width 704 height 370
click at [481, 137] on div "**********" at bounding box center [352, 185] width 704 height 370
click at [327, 222] on body "S Story Foundation Caret Down Home Home Inbox Inbox Activities Transactions Acc…" at bounding box center [352, 185] width 704 height 370
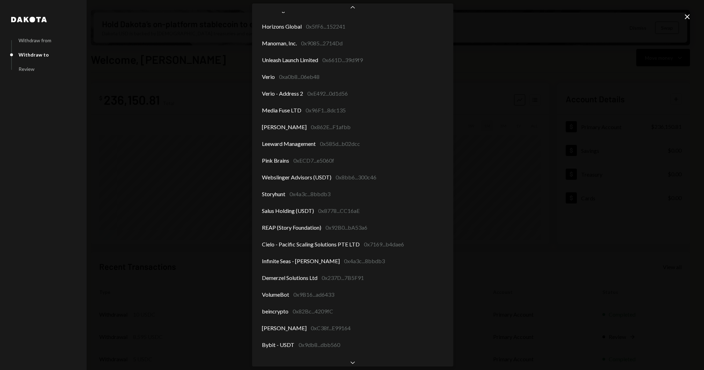
scroll to position [47, 0]
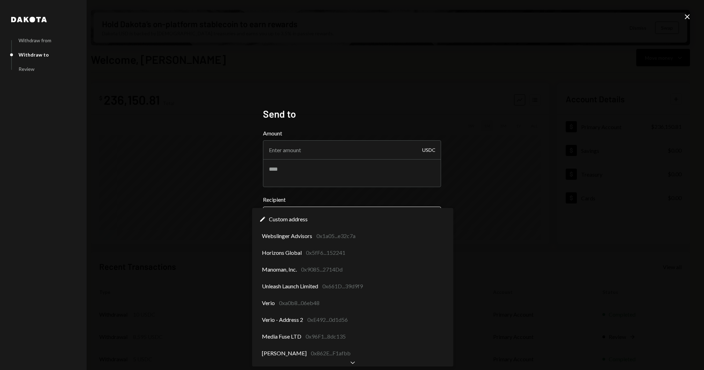
click at [333, 211] on body "S Story Foundation Caret Down Home Home Inbox Inbox Activities Transactions Acc…" at bounding box center [352, 185] width 704 height 370
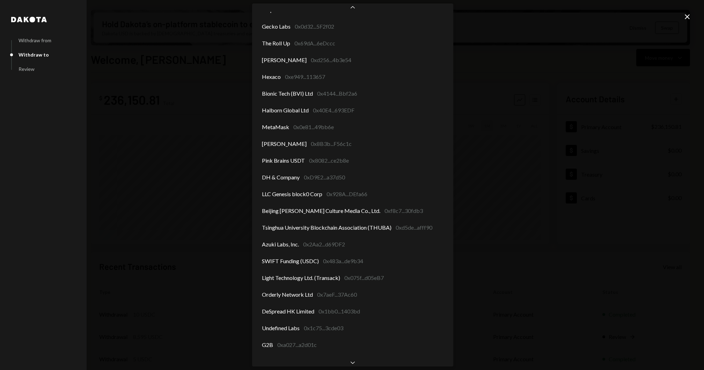
scroll to position [801, 0]
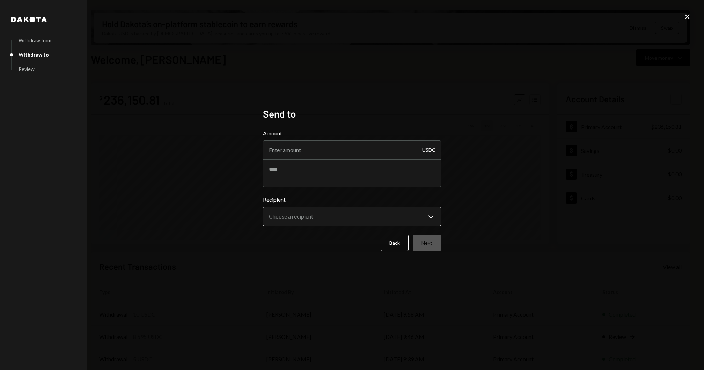
click at [341, 226] on body "S Story Foundation Caret Down Home Home Inbox Inbox Activities Transactions Acc…" at bounding box center [352, 185] width 704 height 370
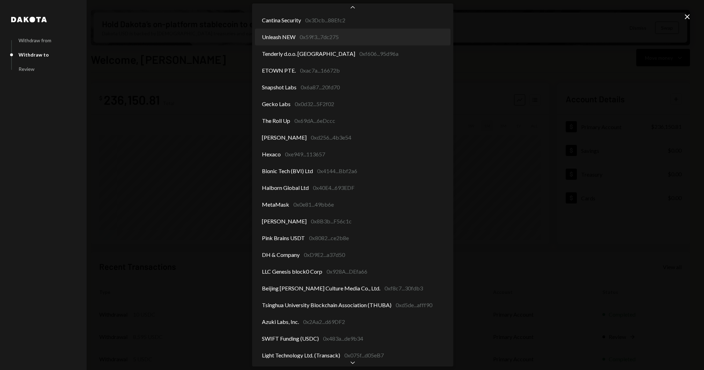
scroll to position [623, 0]
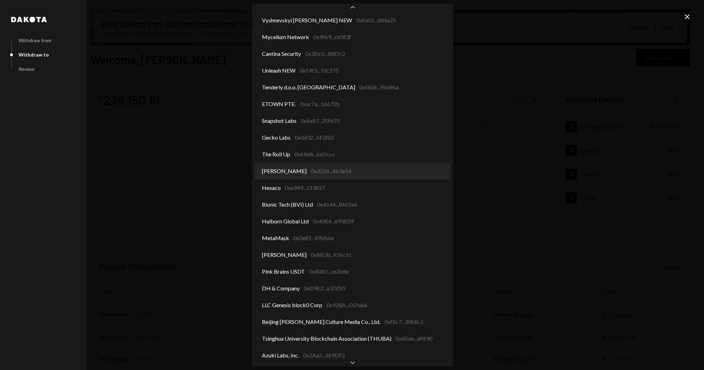
select select "**********"
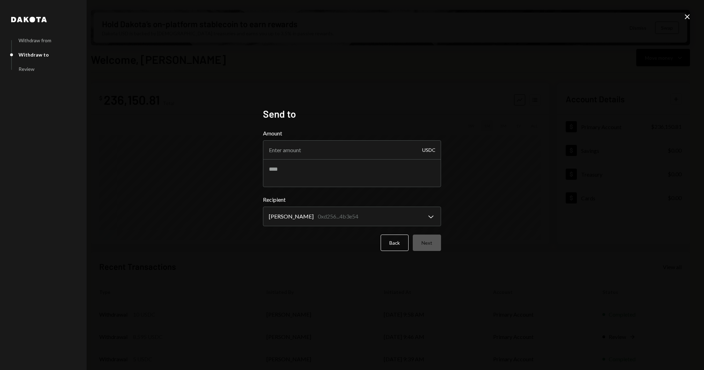
select select "**********"
click at [295, 179] on textarea at bounding box center [352, 173] width 178 height 28
paste textarea "**********"
drag, startPoint x: 347, startPoint y: 169, endPoint x: 311, endPoint y: 169, distance: 35.6
click at [311, 169] on textarea "**********" at bounding box center [352, 173] width 178 height 28
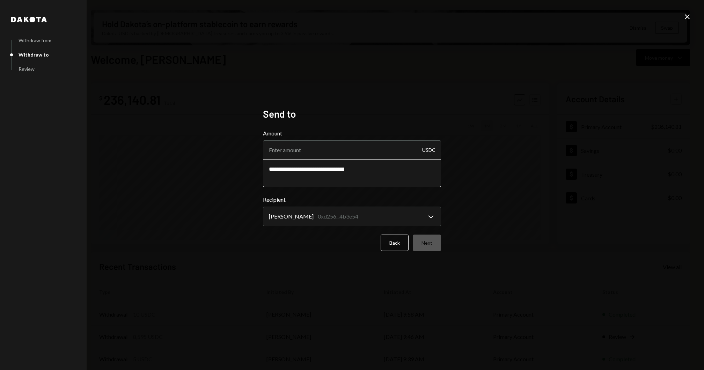
paste textarea
type textarea "**********"
click at [290, 150] on input "Amount" at bounding box center [352, 150] width 178 height 20
paste input "16666.67"
click at [276, 146] on input "16666.67" at bounding box center [352, 150] width 178 height 20
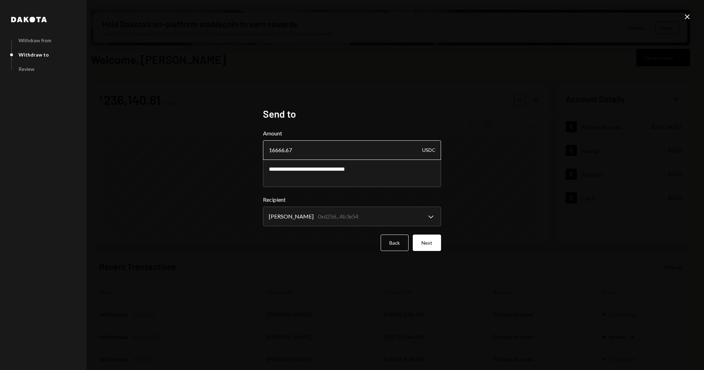
click at [275, 149] on input "16666.67" at bounding box center [352, 150] width 178 height 20
click at [306, 144] on input "16666.67" at bounding box center [352, 150] width 178 height 20
click at [305, 145] on input "16666.67" at bounding box center [352, 150] width 178 height 20
click at [303, 146] on input "16666.67" at bounding box center [352, 150] width 178 height 20
type input "16666.67"
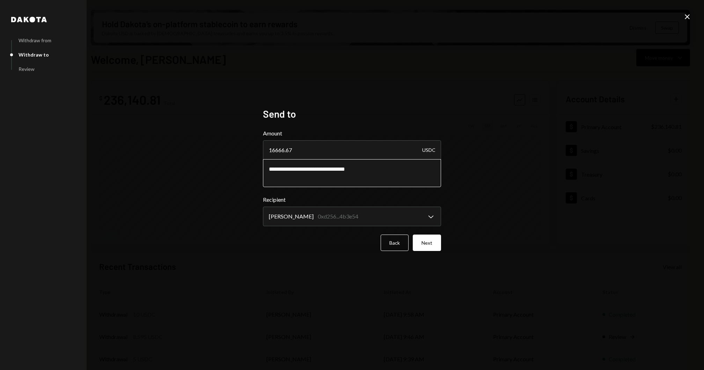
click at [290, 183] on textarea "**********" at bounding box center [352, 173] width 178 height 28
click at [432, 246] on button "Next" at bounding box center [427, 243] width 28 height 16
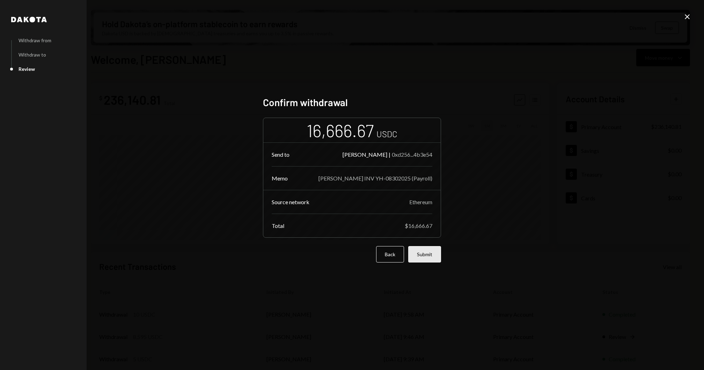
click at [432, 255] on button "Submit" at bounding box center [424, 254] width 33 height 16
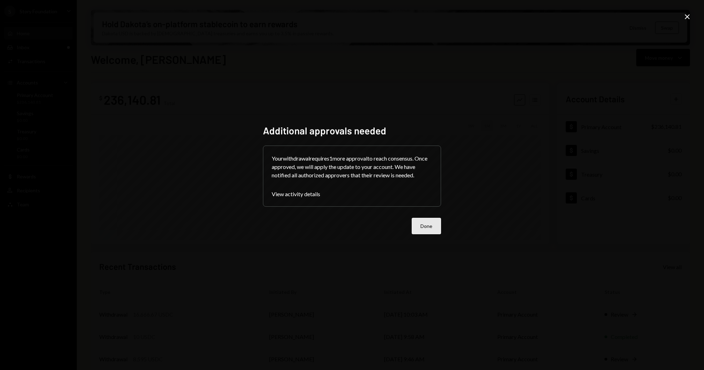
click at [425, 225] on button "Done" at bounding box center [426, 226] width 29 height 16
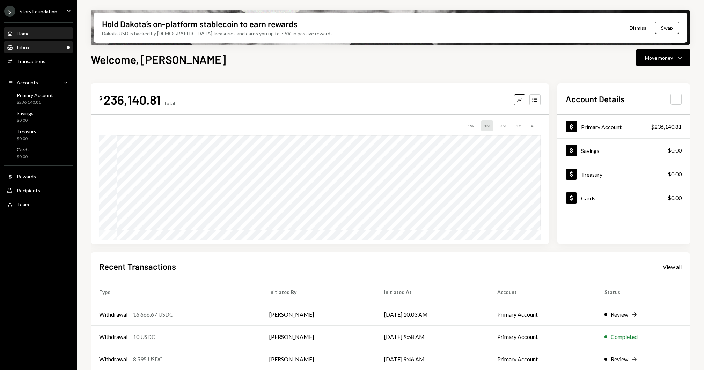
click at [41, 48] on div "Inbox Inbox" at bounding box center [38, 47] width 63 height 6
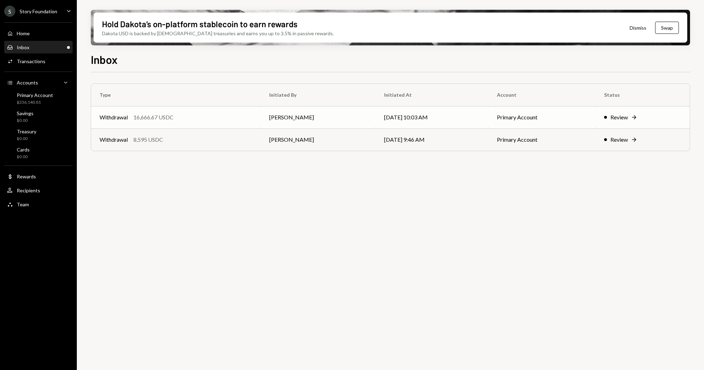
click at [176, 114] on div "Withdrawal 16,666.67 USDC" at bounding box center [176, 117] width 153 height 8
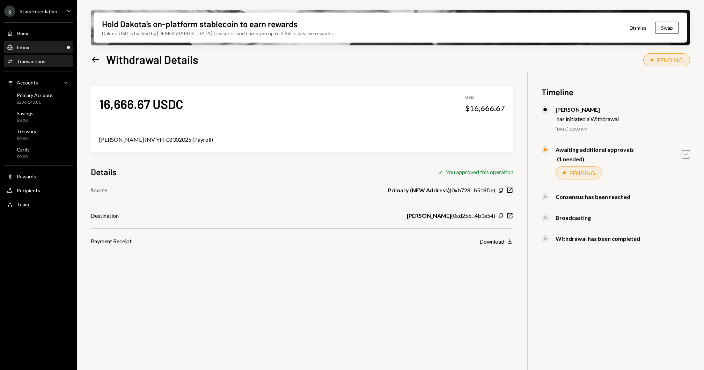
click at [46, 44] on div "Inbox Inbox" at bounding box center [38, 47] width 63 height 6
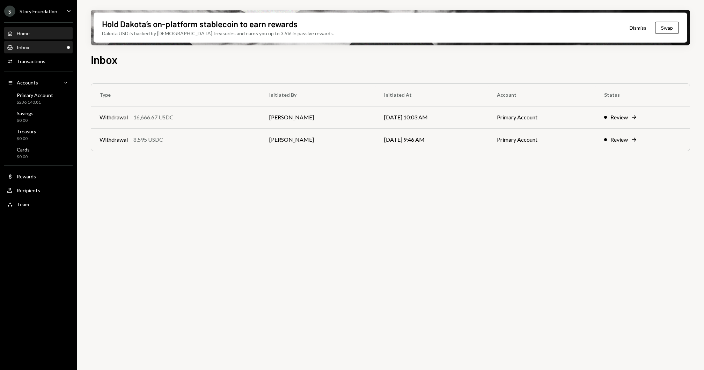
click at [47, 28] on div "Home Home" at bounding box center [38, 34] width 63 height 12
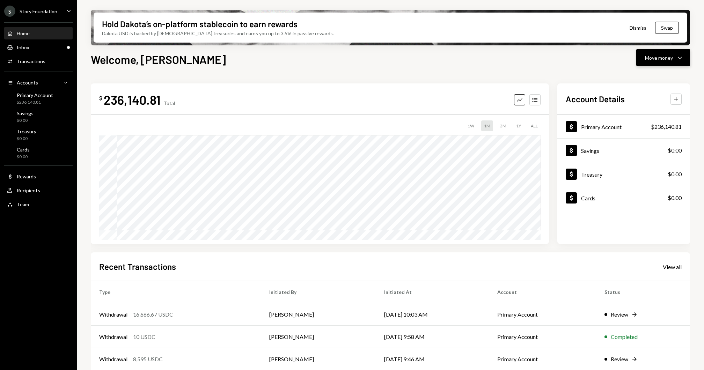
click at [684, 58] on button "Move money Caret Down" at bounding box center [663, 57] width 54 height 17
click at [656, 82] on div "Send" at bounding box center [657, 78] width 51 height 7
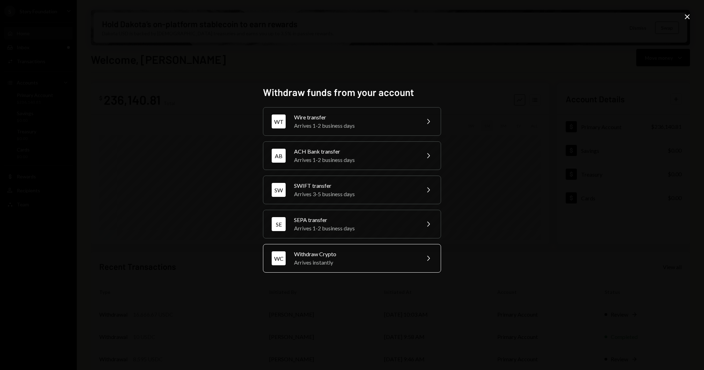
click at [359, 258] on div "Arrives instantly" at bounding box center [355, 262] width 122 height 8
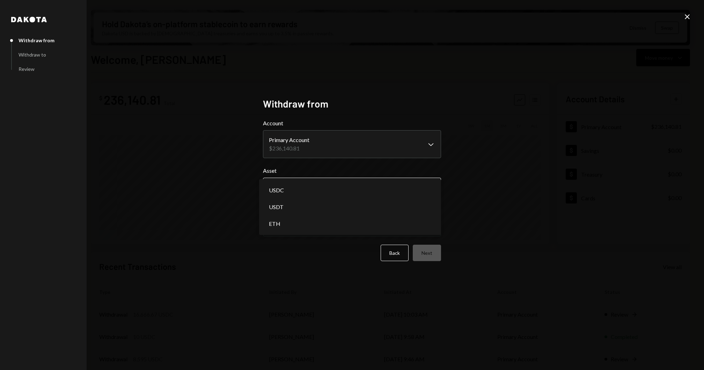
click at [317, 187] on body "S Story Foundation Caret Down Home Home Inbox Inbox Activities Transactions Acc…" at bounding box center [352, 185] width 704 height 370
select select "****"
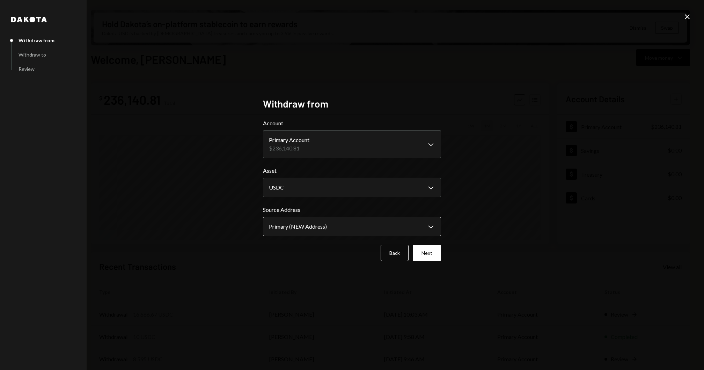
click at [316, 221] on body "S Story Foundation Caret Down Home Home Inbox Inbox Activities Transactions Acc…" at bounding box center [352, 185] width 704 height 370
click at [435, 249] on button "Next" at bounding box center [427, 253] width 28 height 16
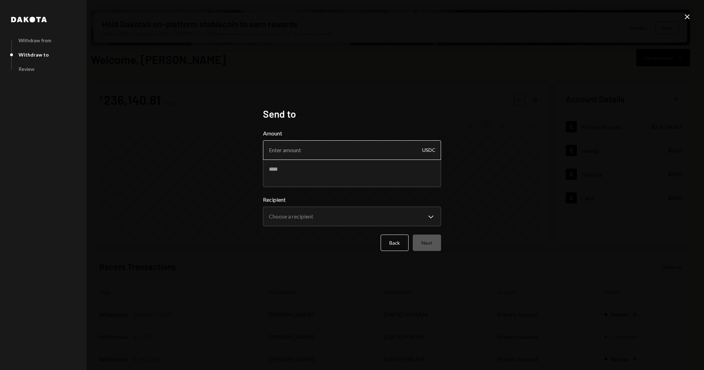
click at [309, 148] on input "Amount" at bounding box center [352, 150] width 178 height 20
click at [316, 170] on textarea at bounding box center [352, 173] width 178 height 28
paste textarea "**********"
type textarea "**********"
click at [298, 150] on input "Amount" at bounding box center [352, 150] width 178 height 20
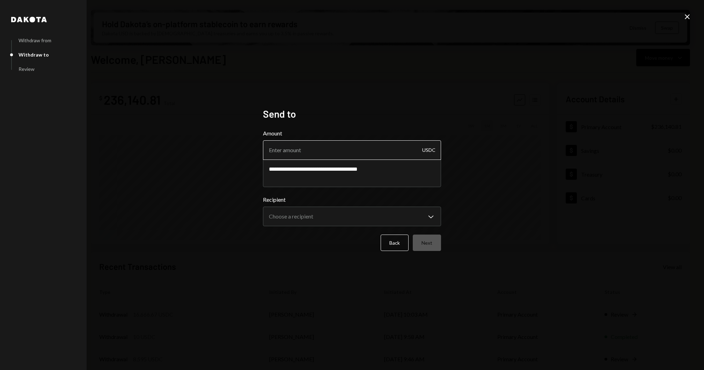
paste input "3859"
type input "3859"
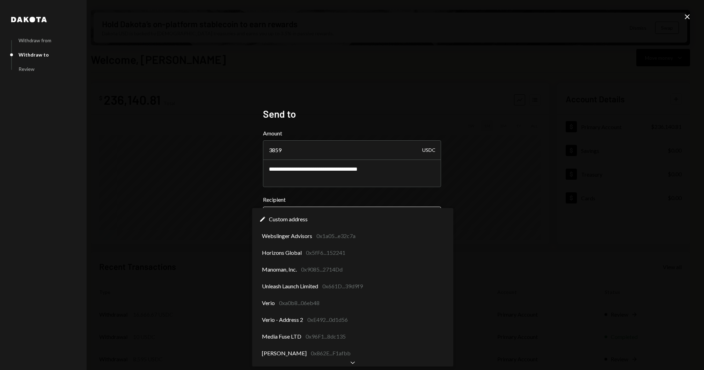
click at [321, 215] on body "S Story Foundation Caret Down Home Home Inbox Inbox Activities Transactions Acc…" at bounding box center [352, 185] width 704 height 370
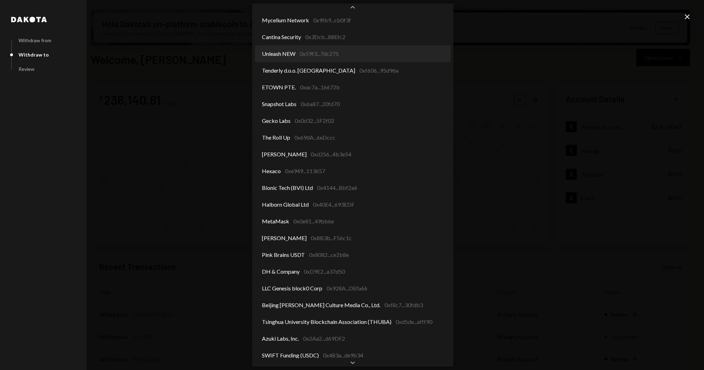
scroll to position [590, 0]
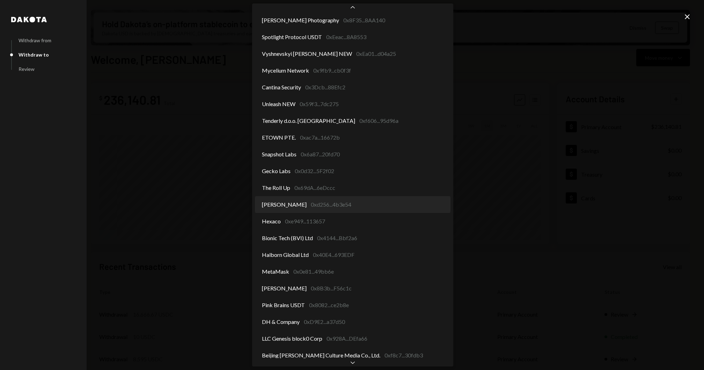
select select "**********"
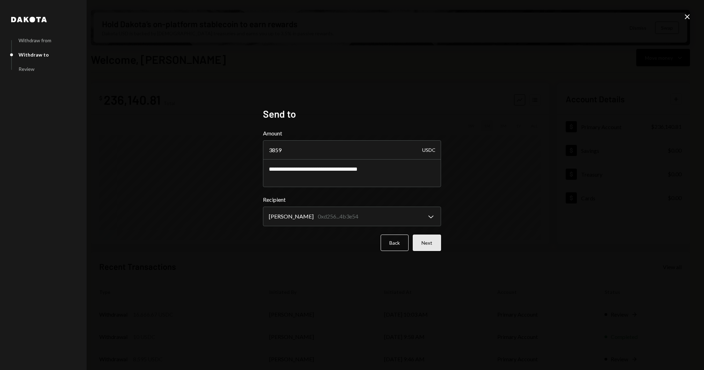
click at [427, 244] on button "Next" at bounding box center [427, 243] width 28 height 16
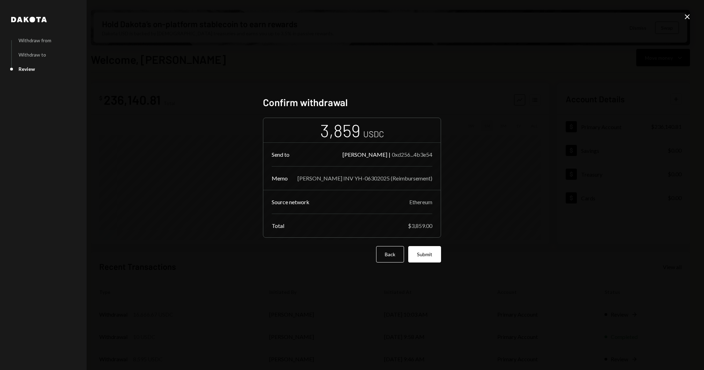
click at [427, 244] on form "3,859 USDC Send to Abby Huang | 0xd256...4b3e54 Memo Abby Huang INV YH-06302025…" at bounding box center [352, 190] width 178 height 145
click at [426, 253] on button "Submit" at bounding box center [424, 254] width 33 height 16
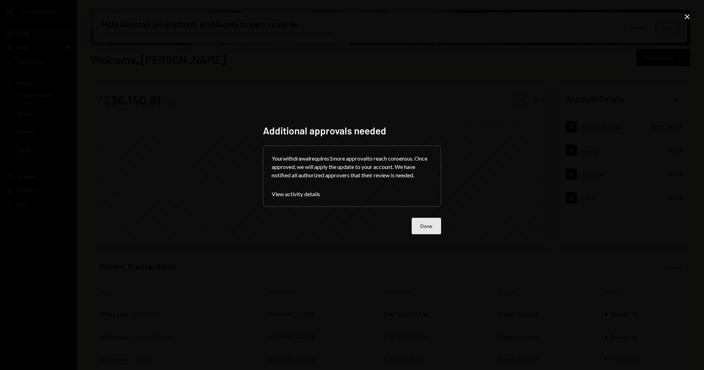
click at [425, 220] on button "Done" at bounding box center [426, 226] width 29 height 16
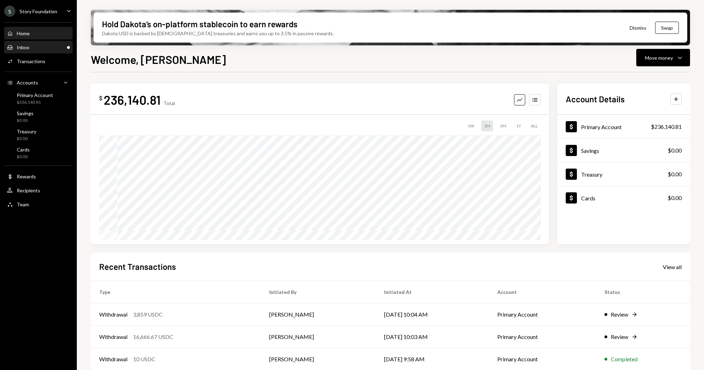
click at [22, 46] on div "Inbox" at bounding box center [23, 47] width 13 height 6
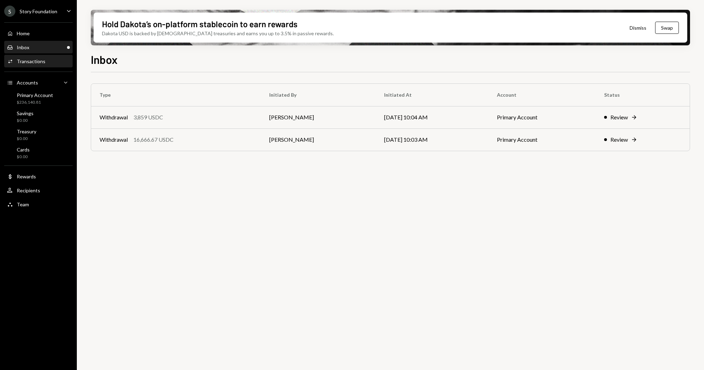
click at [50, 66] on div "Activities Transactions" at bounding box center [38, 62] width 63 height 12
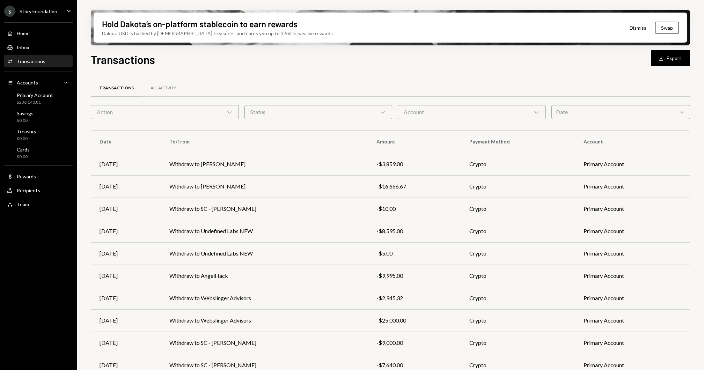
click at [35, 61] on div "Transactions" at bounding box center [31, 61] width 29 height 6
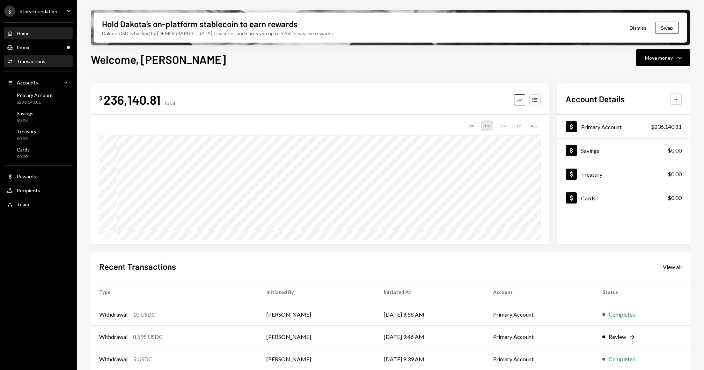
click at [54, 63] on div "Activities Transactions" at bounding box center [38, 61] width 63 height 6
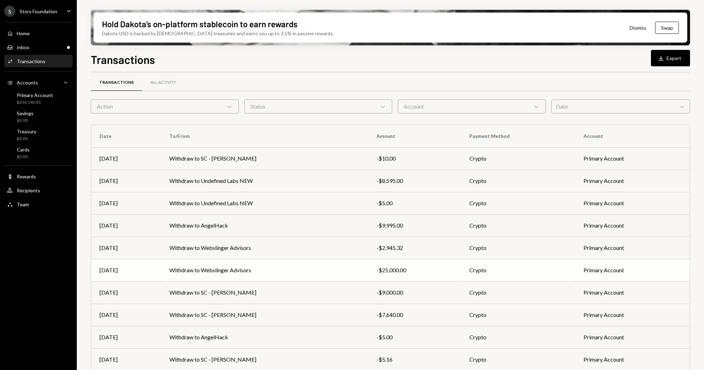
scroll to position [27, 0]
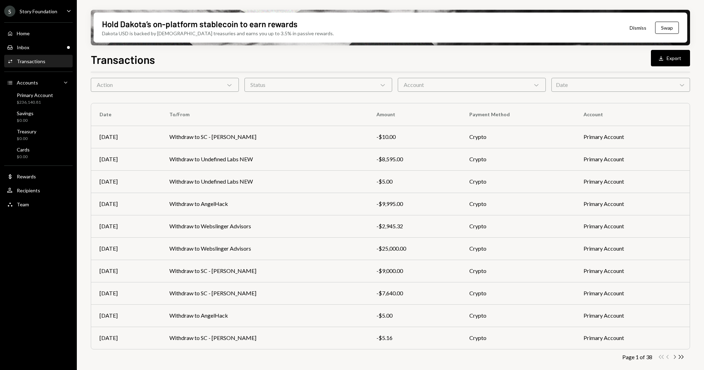
click at [674, 357] on icon "Chevron Right" at bounding box center [674, 357] width 7 height 7
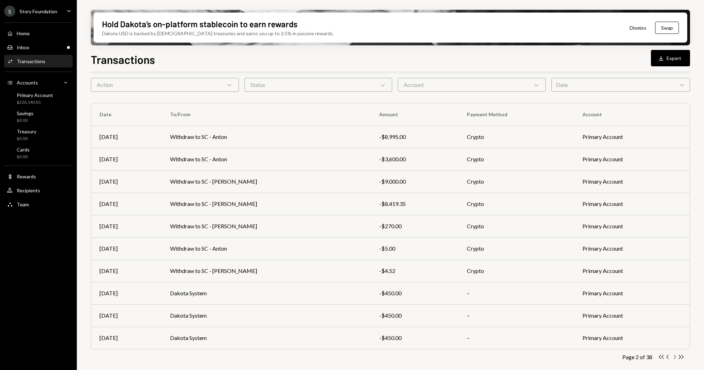
click at [674, 357] on icon "Chevron Right" at bounding box center [674, 357] width 7 height 7
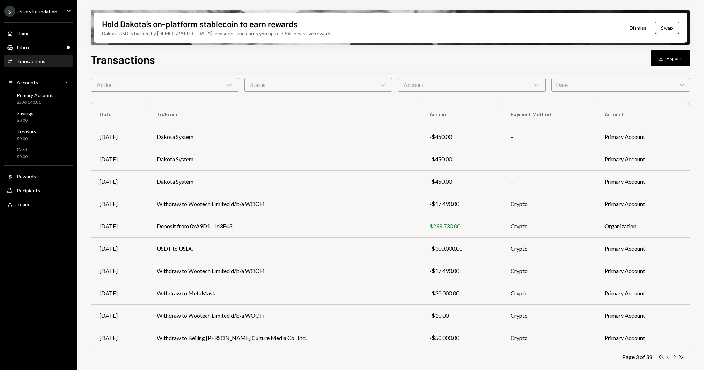
click at [674, 359] on icon "Chevron Right" at bounding box center [674, 357] width 7 height 7
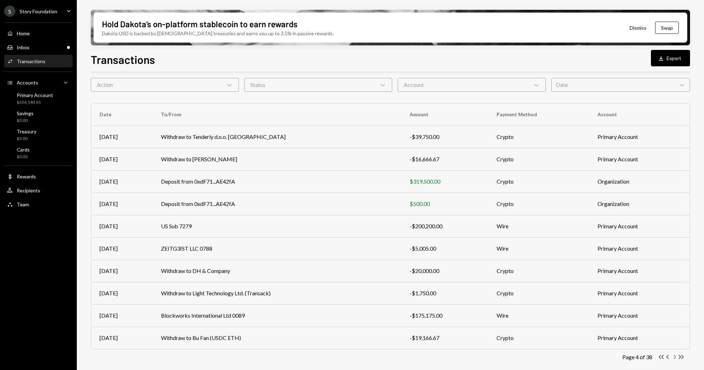
click at [677, 358] on icon "Chevron Right" at bounding box center [674, 357] width 7 height 7
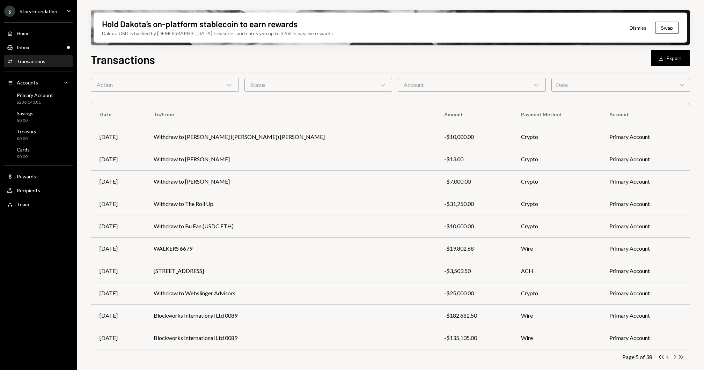
click at [673, 356] on icon "Chevron Right" at bounding box center [674, 357] width 7 height 7
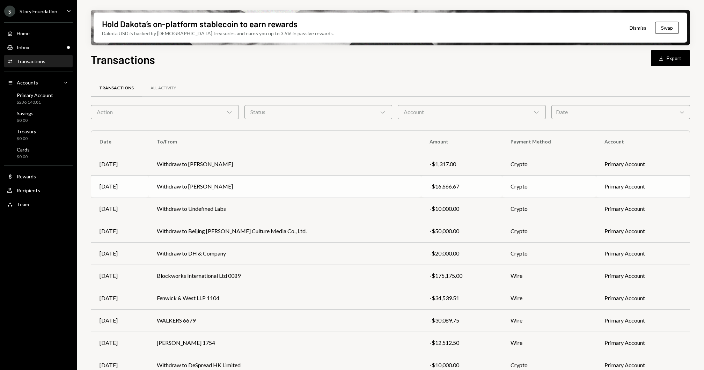
click at [580, 181] on td "Crypto" at bounding box center [549, 186] width 94 height 22
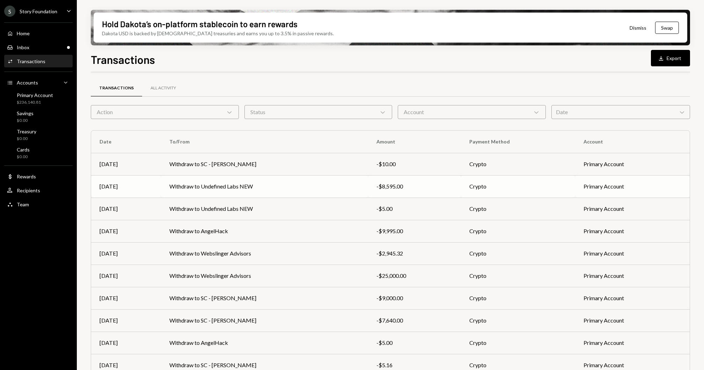
scroll to position [27, 0]
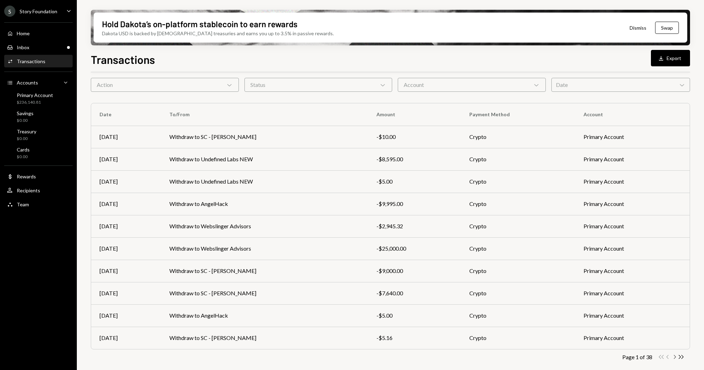
click at [676, 358] on icon "Chevron Right" at bounding box center [674, 357] width 7 height 7
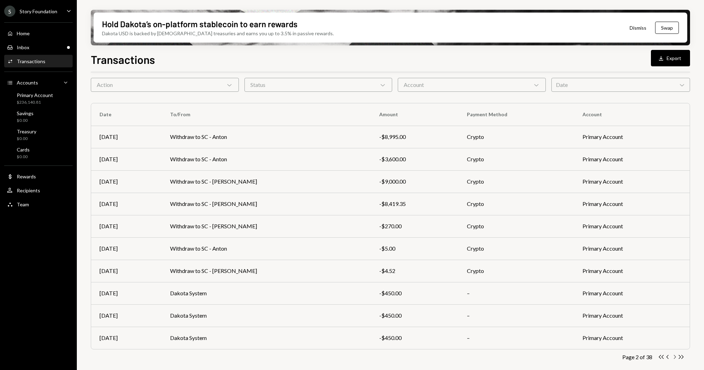
click at [676, 358] on icon "Chevron Right" at bounding box center [674, 357] width 7 height 7
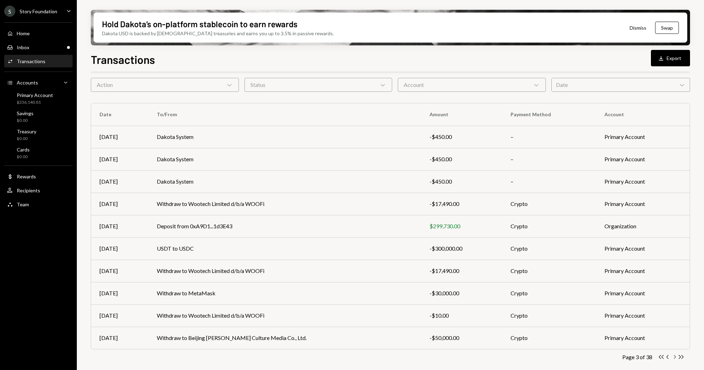
click at [676, 358] on icon "Chevron Right" at bounding box center [674, 357] width 7 height 7
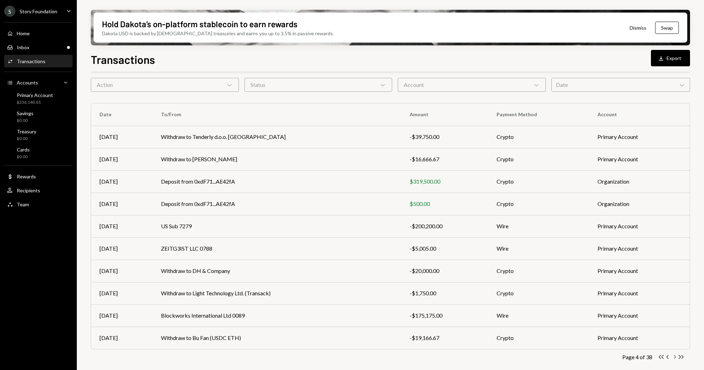
click at [675, 359] on icon "Chevron Right" at bounding box center [674, 357] width 7 height 7
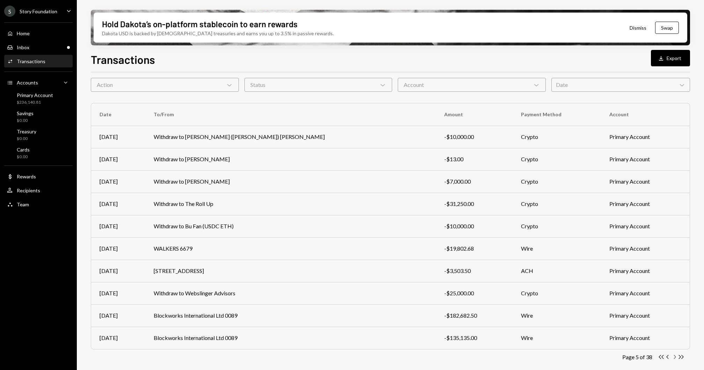
click at [675, 359] on icon "Chevron Right" at bounding box center [674, 357] width 7 height 7
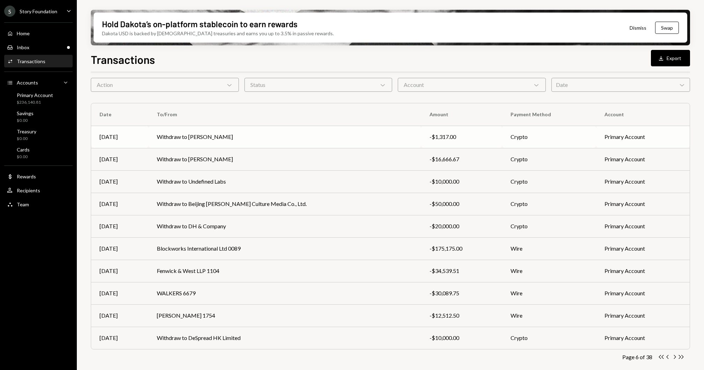
click at [430, 137] on div "-$1,317.00" at bounding box center [462, 137] width 64 height 8
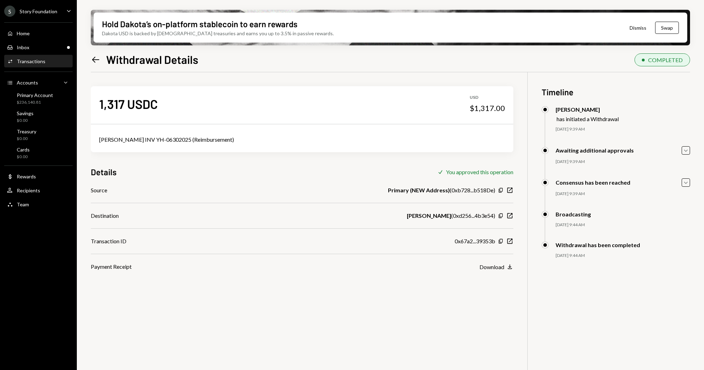
click at [169, 134] on div "[PERSON_NAME] INV YH-06302025 (Reimbursement)" at bounding box center [302, 139] width 423 height 25
click at [169, 138] on div "[PERSON_NAME] INV YH-06302025 (Reimbursement)" at bounding box center [302, 140] width 406 height 8
copy div "[PERSON_NAME] INV YH-06302025 (Reimbursement)"
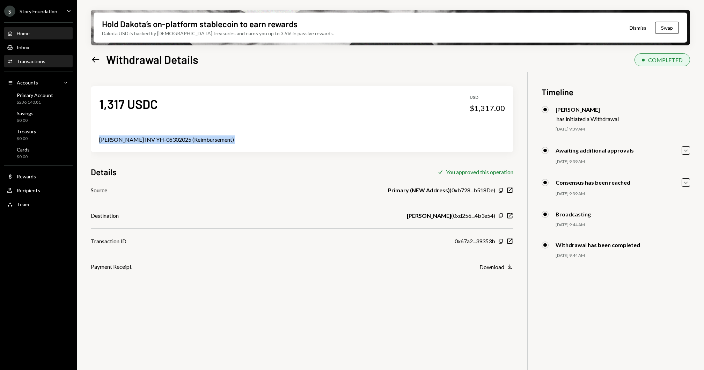
click at [44, 35] on div "Home Home" at bounding box center [38, 33] width 63 height 6
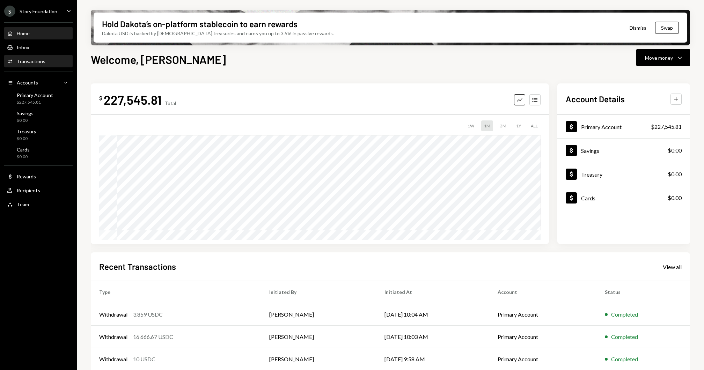
click at [30, 60] on div "Transactions" at bounding box center [31, 61] width 29 height 6
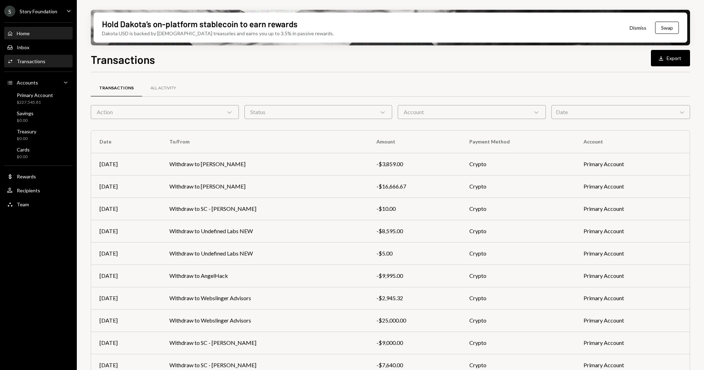
click at [35, 38] on div "Home Home" at bounding box center [38, 34] width 63 height 12
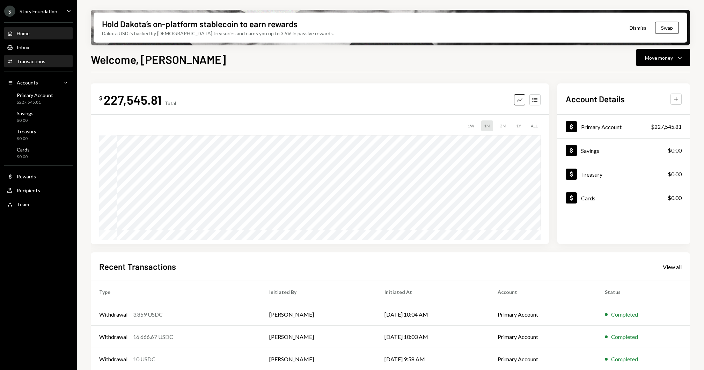
click at [35, 55] on link "Activities Transactions" at bounding box center [38, 61] width 68 height 13
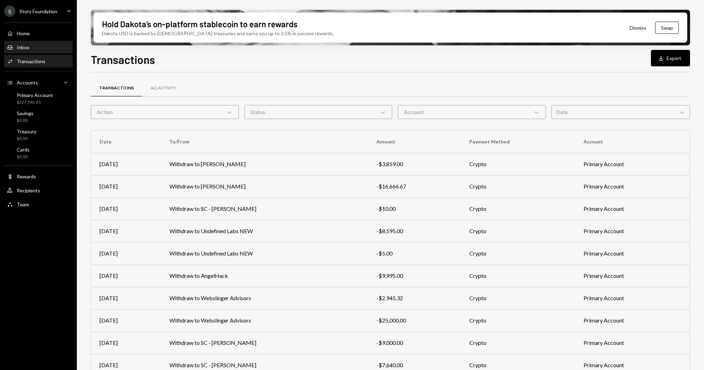
click at [37, 43] on div "Inbox Inbox" at bounding box center [38, 48] width 63 height 12
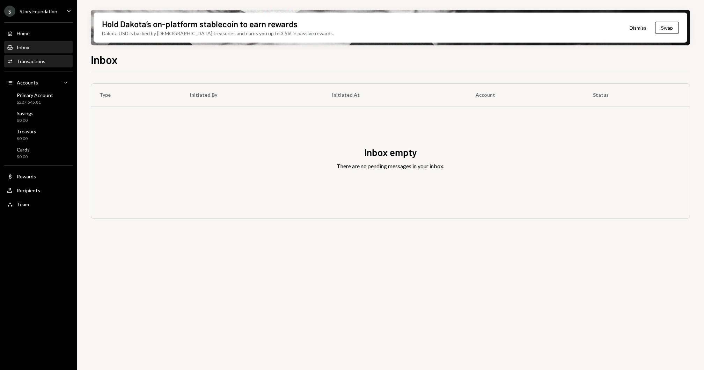
click at [44, 61] on div "Activities Transactions" at bounding box center [38, 61] width 63 height 6
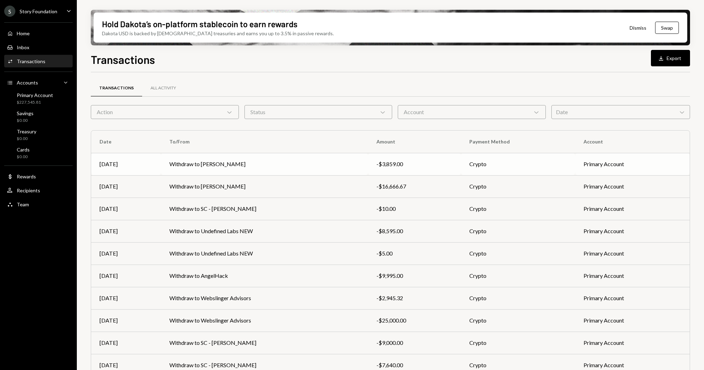
click at [199, 154] on td "Withdraw to [PERSON_NAME]" at bounding box center [264, 164] width 207 height 22
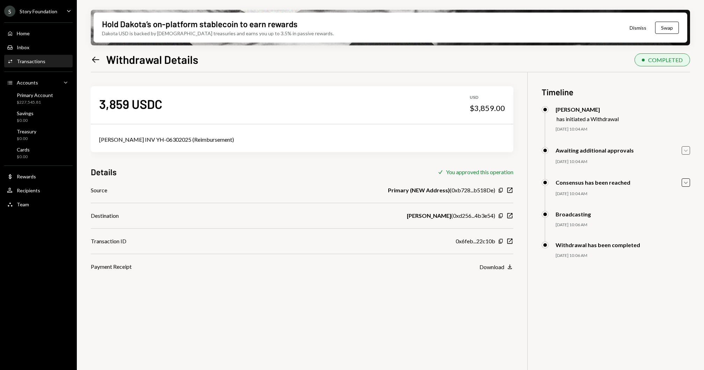
click at [689, 151] on icon "Caret Down" at bounding box center [686, 151] width 8 height 8
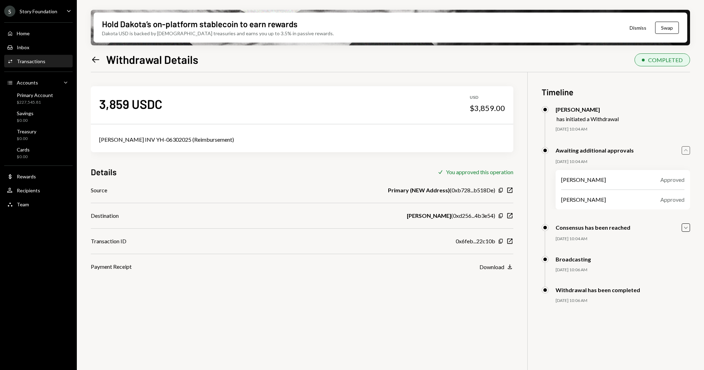
click at [689, 151] on icon "Caret Up" at bounding box center [686, 151] width 8 height 8
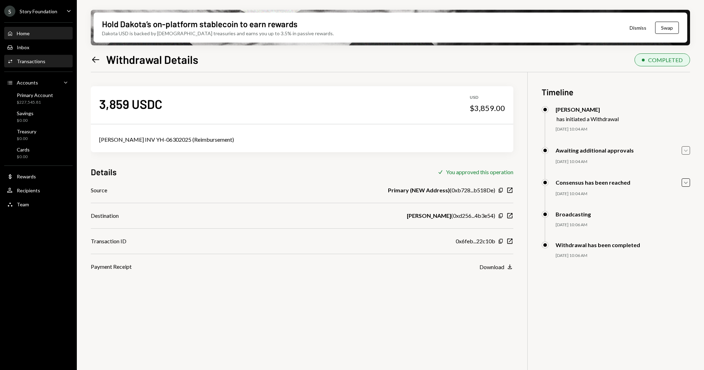
click at [29, 29] on div "Home Home" at bounding box center [38, 34] width 63 height 12
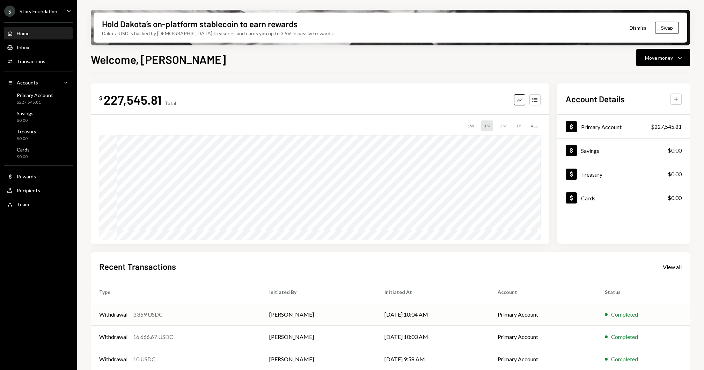
scroll to position [51, 0]
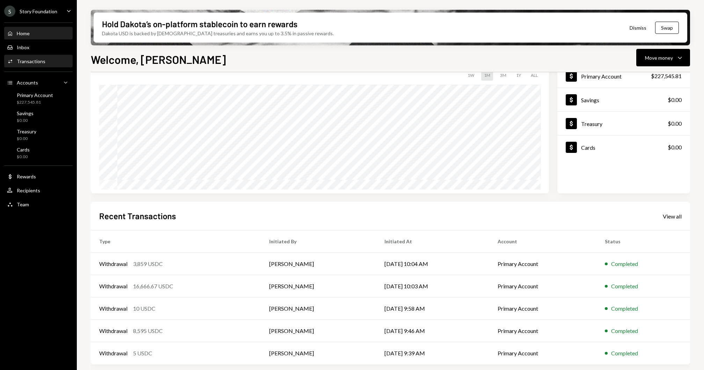
click at [39, 56] on div "Activities Transactions" at bounding box center [38, 62] width 63 height 12
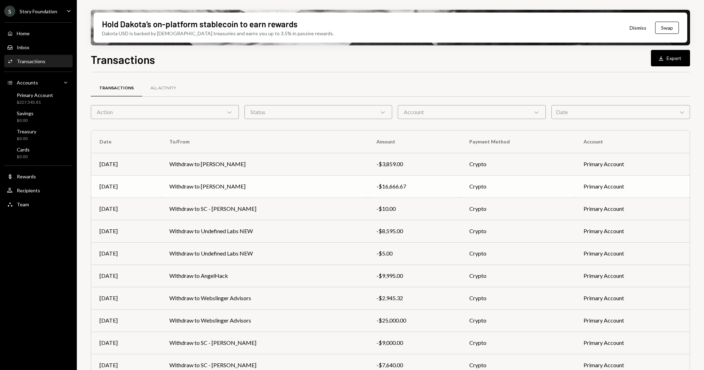
scroll to position [27, 0]
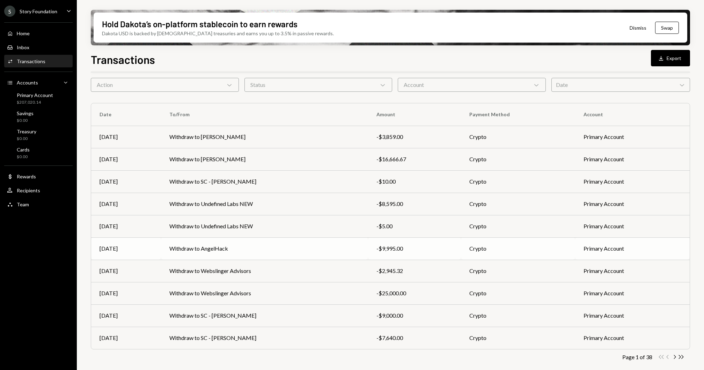
click at [249, 252] on td "Withdraw to AngelHack" at bounding box center [264, 249] width 207 height 22
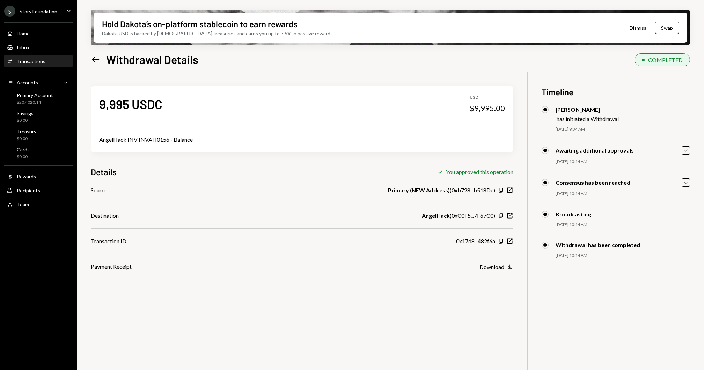
click at [509, 237] on div "0x17d8...482f6a Copy New Window" at bounding box center [484, 241] width 57 height 8
click at [510, 240] on icon "New Window" at bounding box center [509, 241] width 7 height 7
click at [34, 36] on div "Home Home" at bounding box center [38, 33] width 63 height 6
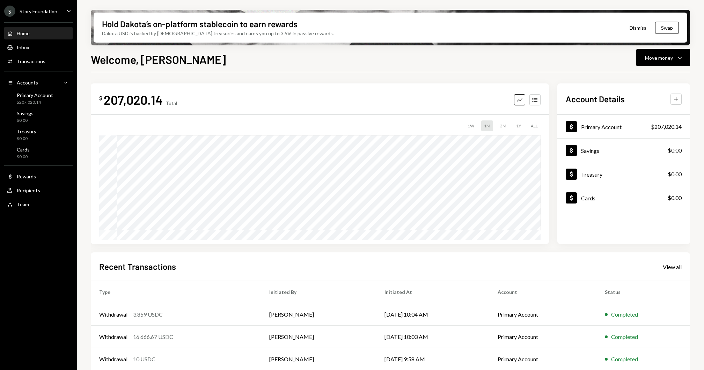
scroll to position [51, 0]
